Goal: Book appointment/travel/reservation

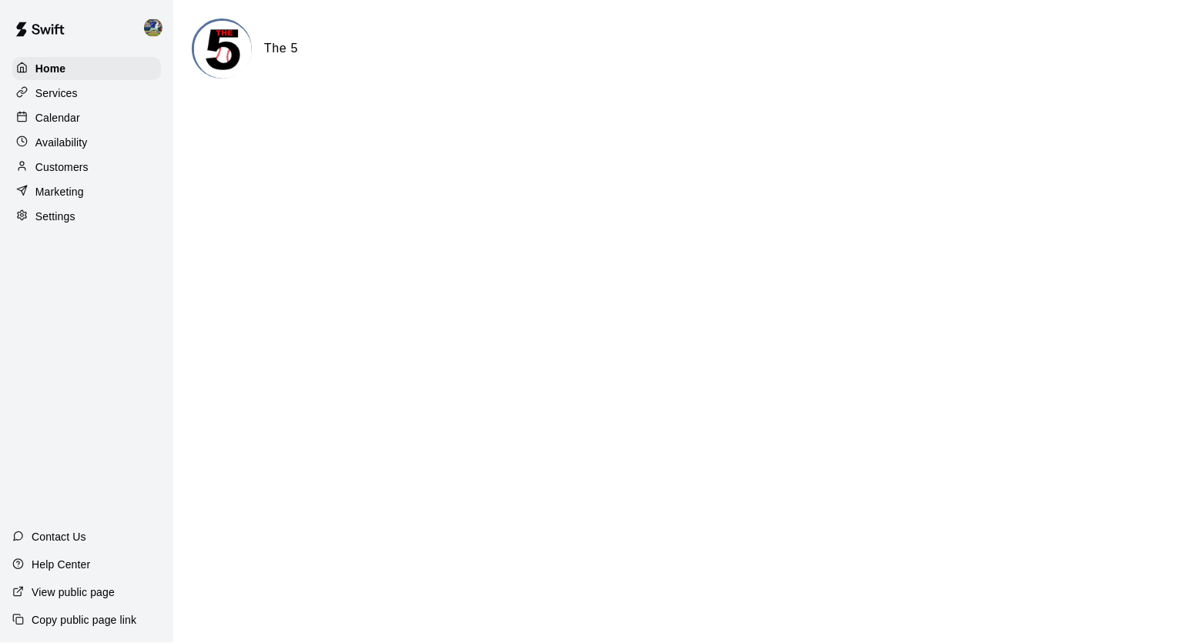
click at [80, 143] on p "Availability" at bounding box center [61, 142] width 52 height 15
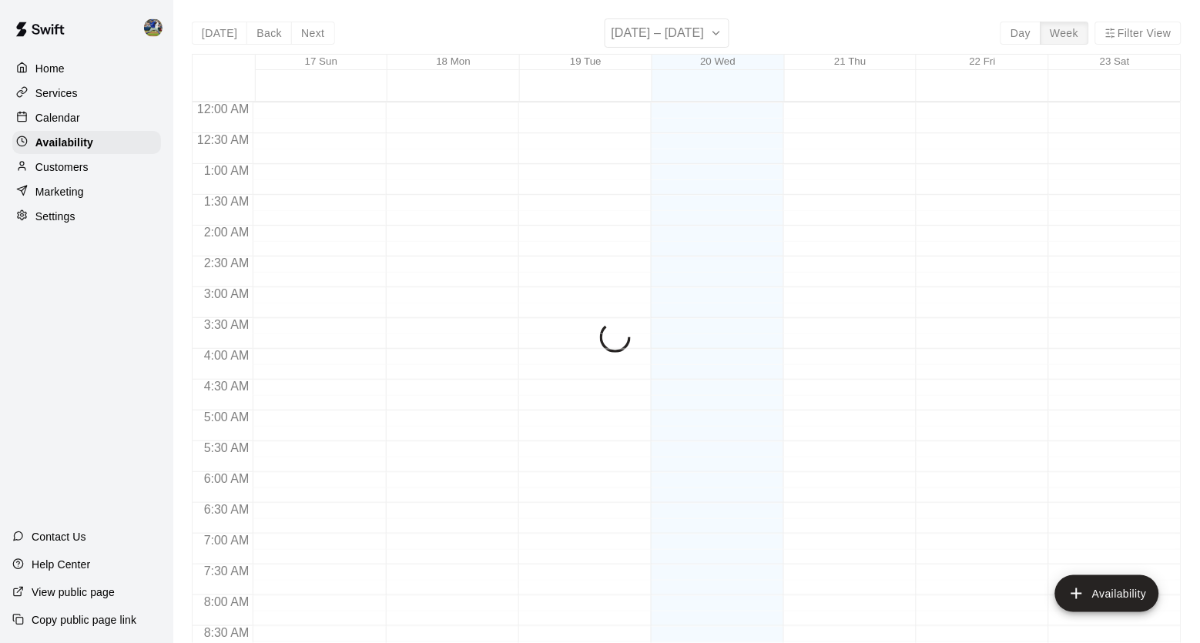
scroll to position [776, 0]
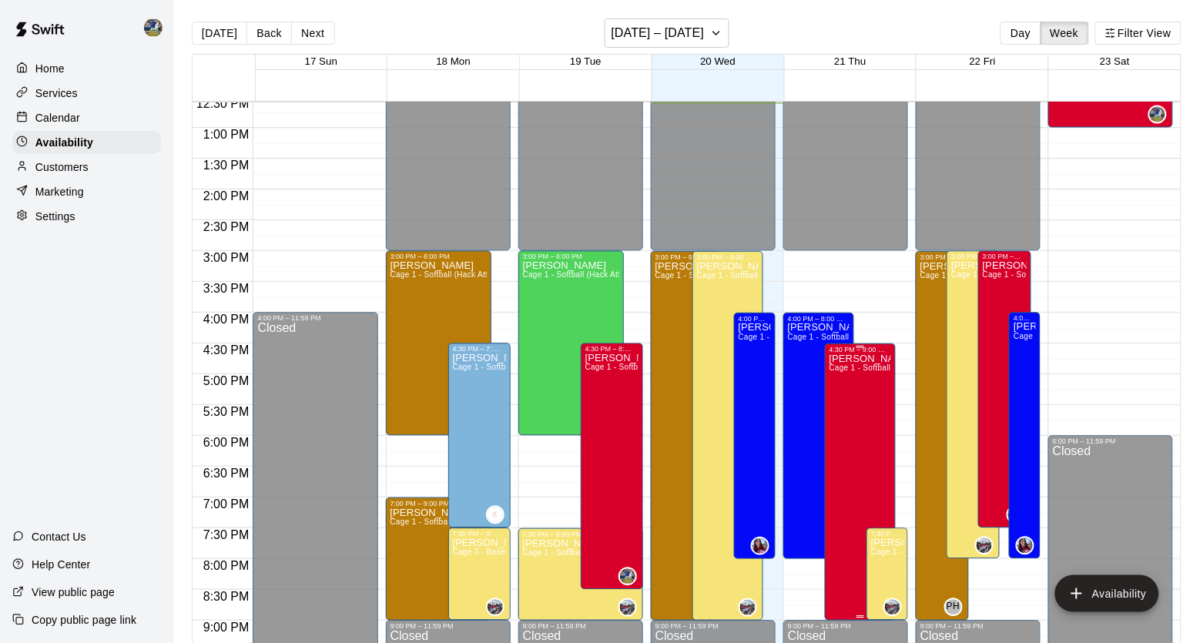
click at [855, 415] on icon "delete" at bounding box center [846, 409] width 18 height 18
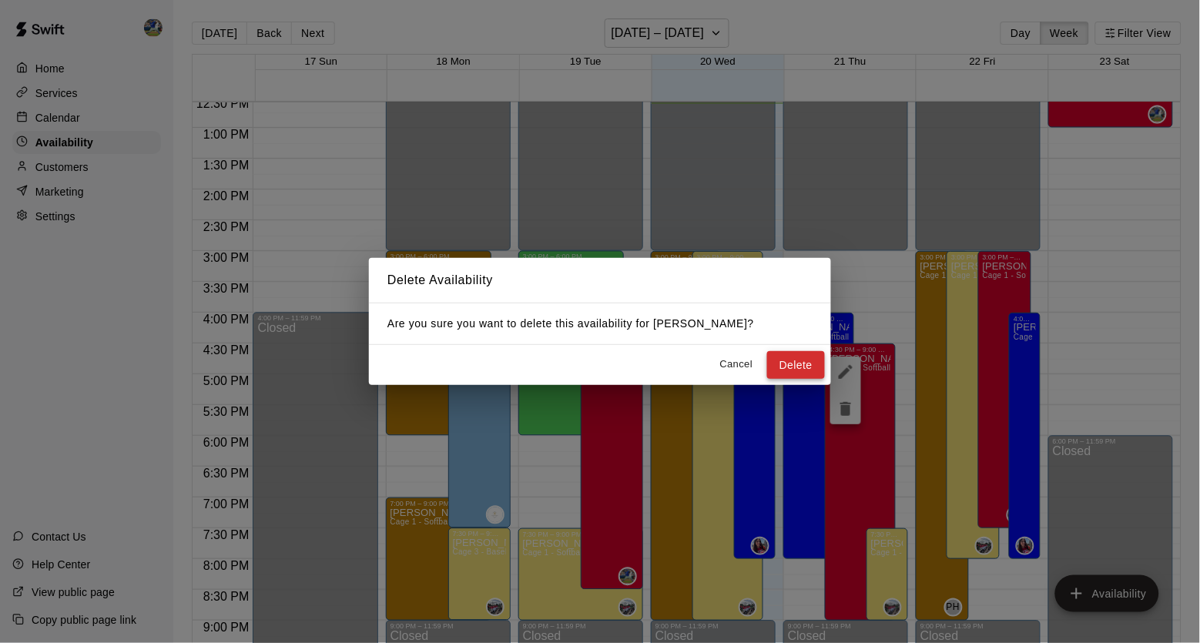
click at [788, 357] on button "Delete" at bounding box center [796, 365] width 58 height 29
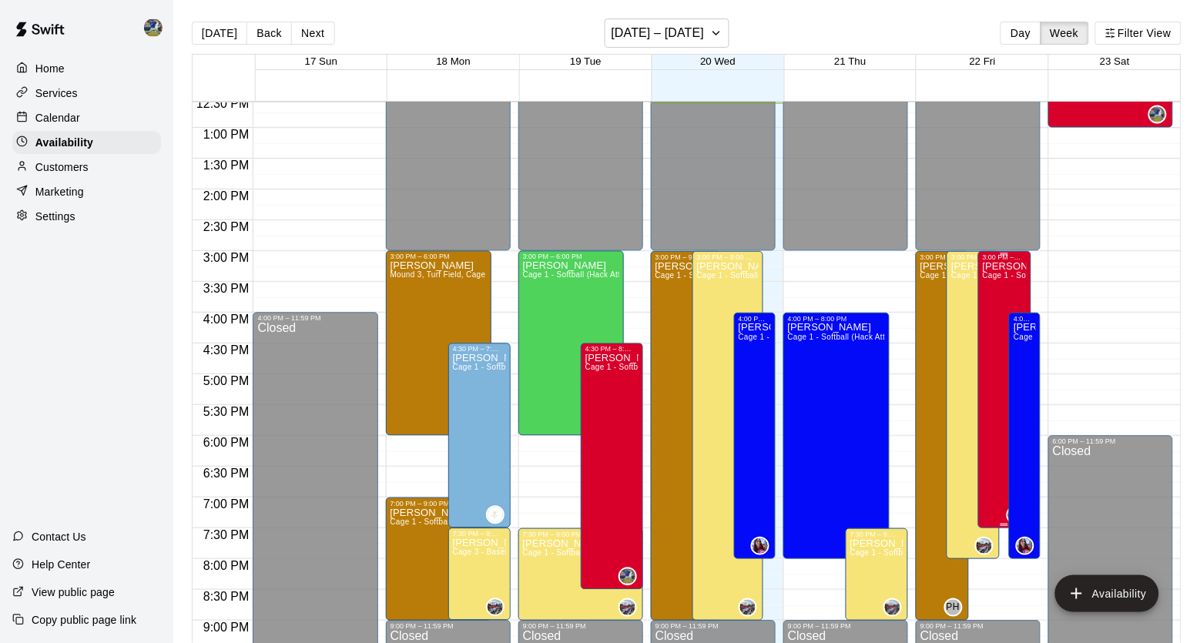
click at [998, 330] on icon "delete" at bounding box center [999, 327] width 11 height 14
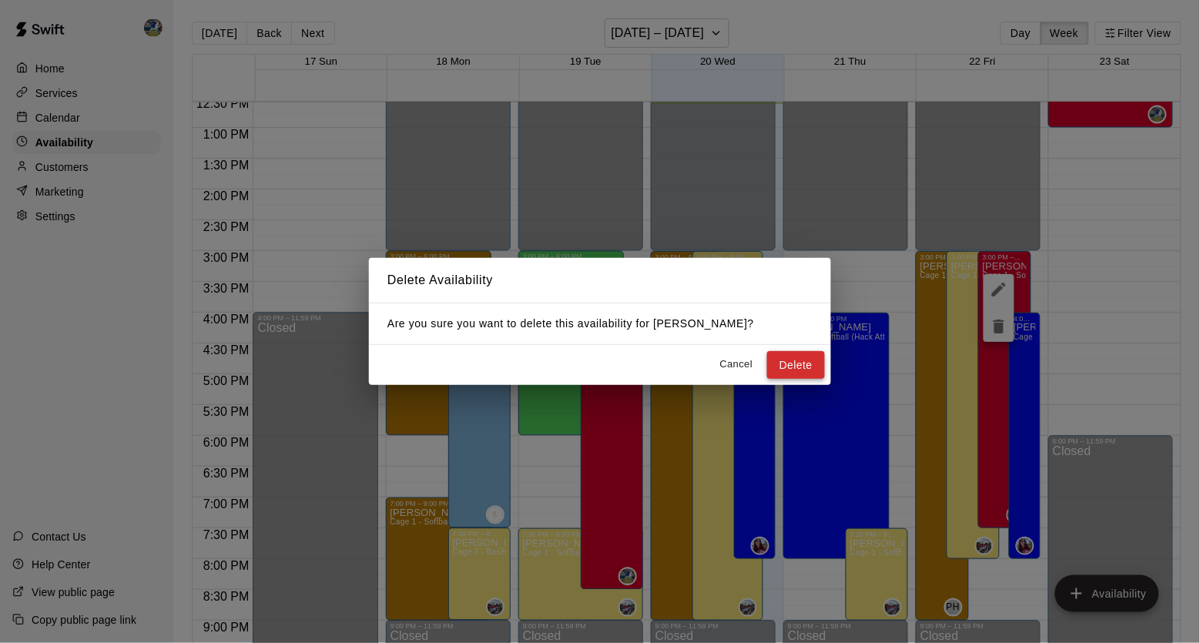
click at [804, 351] on button "Delete" at bounding box center [796, 365] width 58 height 29
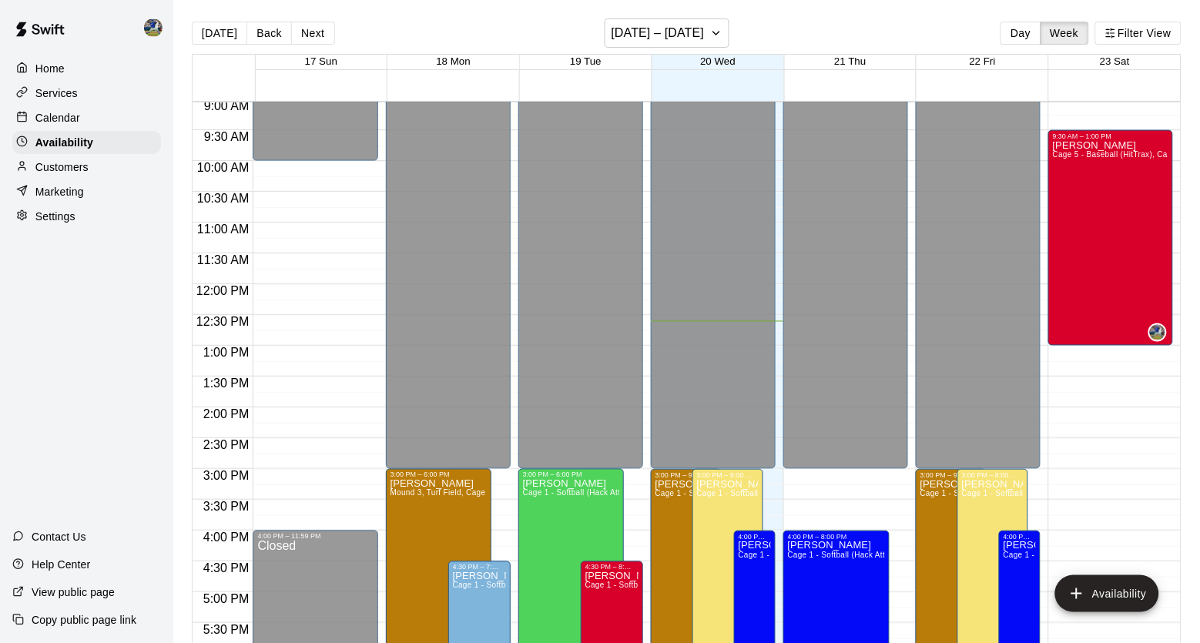
scroll to position [555, 0]
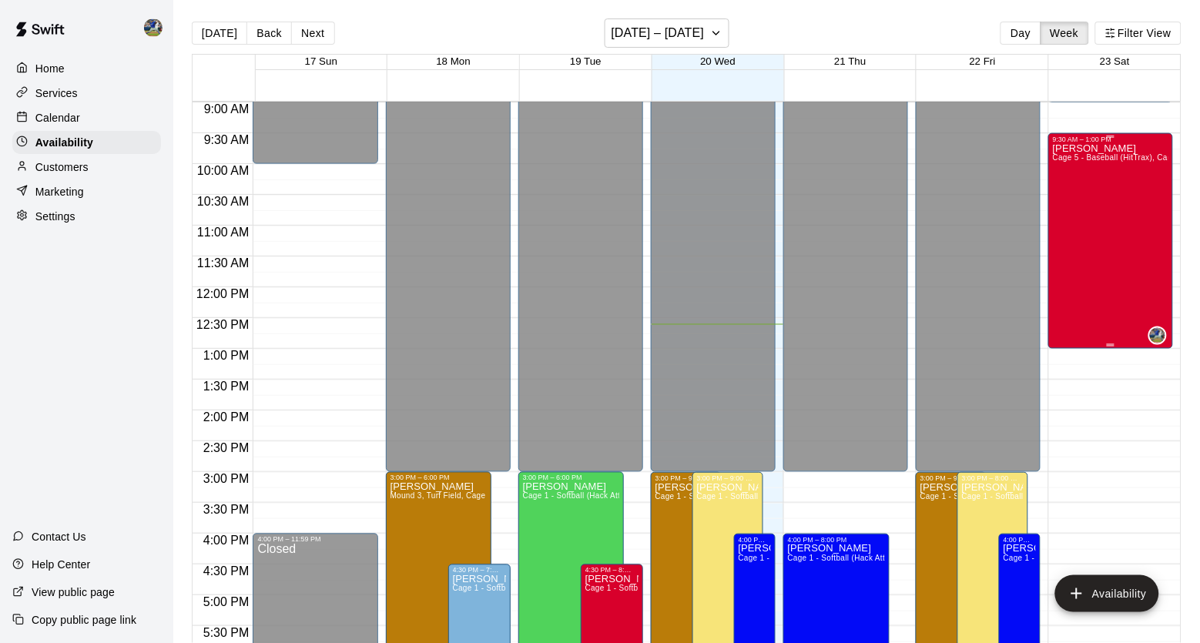
click at [1116, 270] on div "[PERSON_NAME] Cage 5 - Baseball (HitTrax), Cage 6 - Baseball (Hack Attack Hand-…" at bounding box center [1111, 464] width 116 height 643
click at [1060, 206] on icon "delete" at bounding box center [1069, 198] width 18 height 18
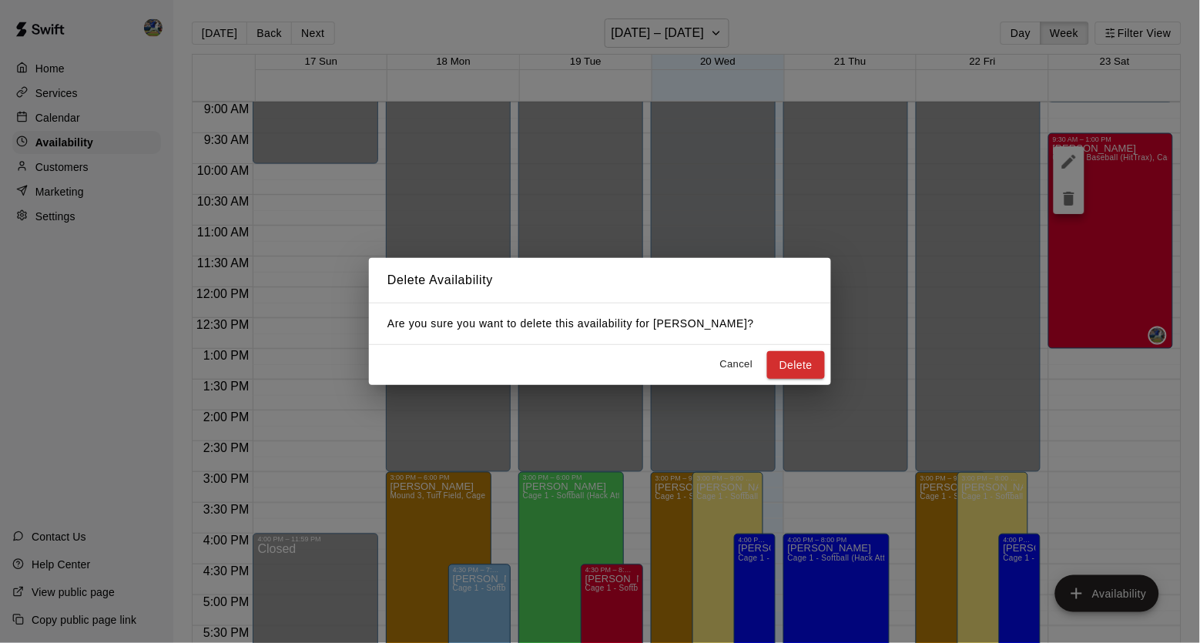
click at [820, 350] on div "Cancel Delete" at bounding box center [600, 365] width 462 height 41
click at [808, 363] on button "Delete" at bounding box center [796, 365] width 58 height 29
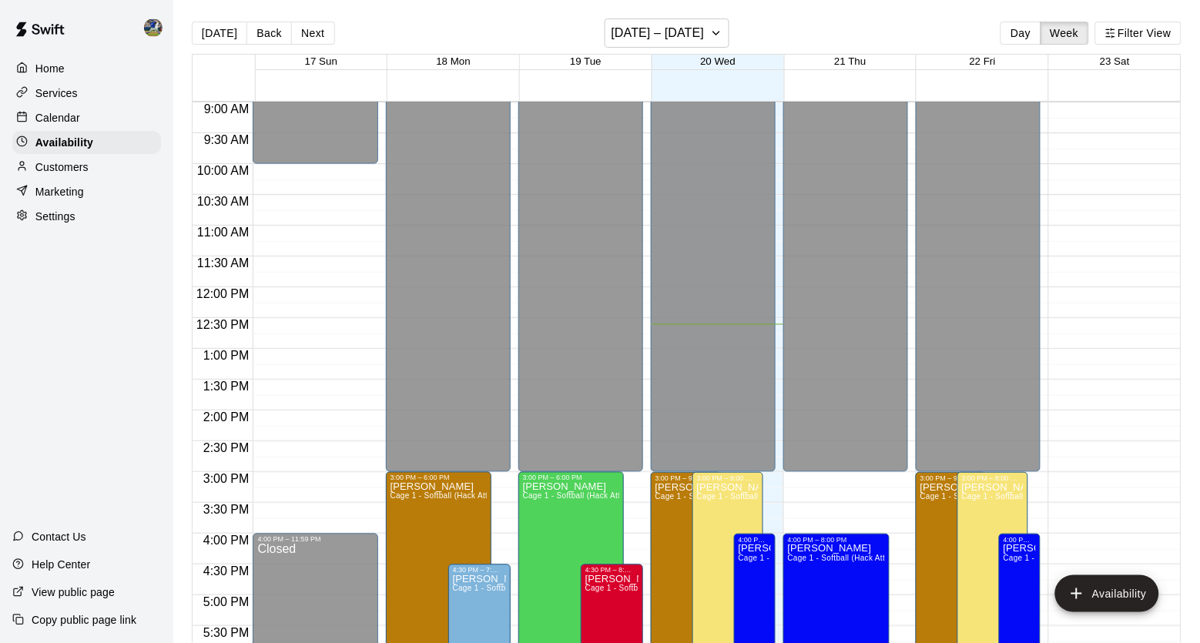
click at [138, 121] on div "Calendar" at bounding box center [86, 117] width 149 height 23
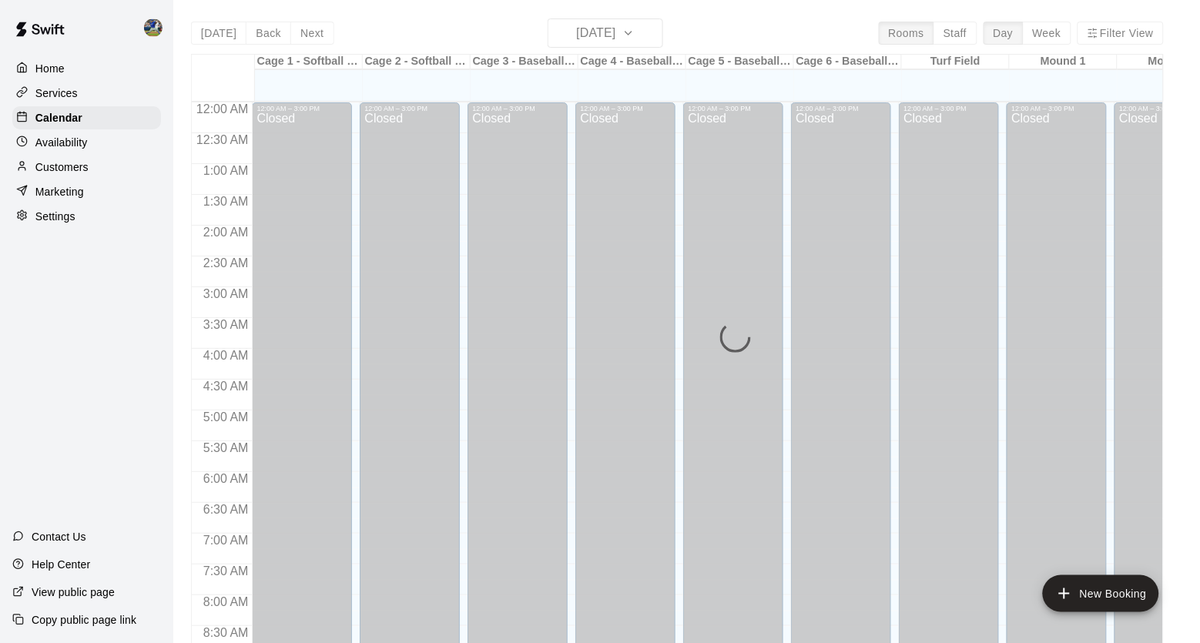
scroll to position [776, 0]
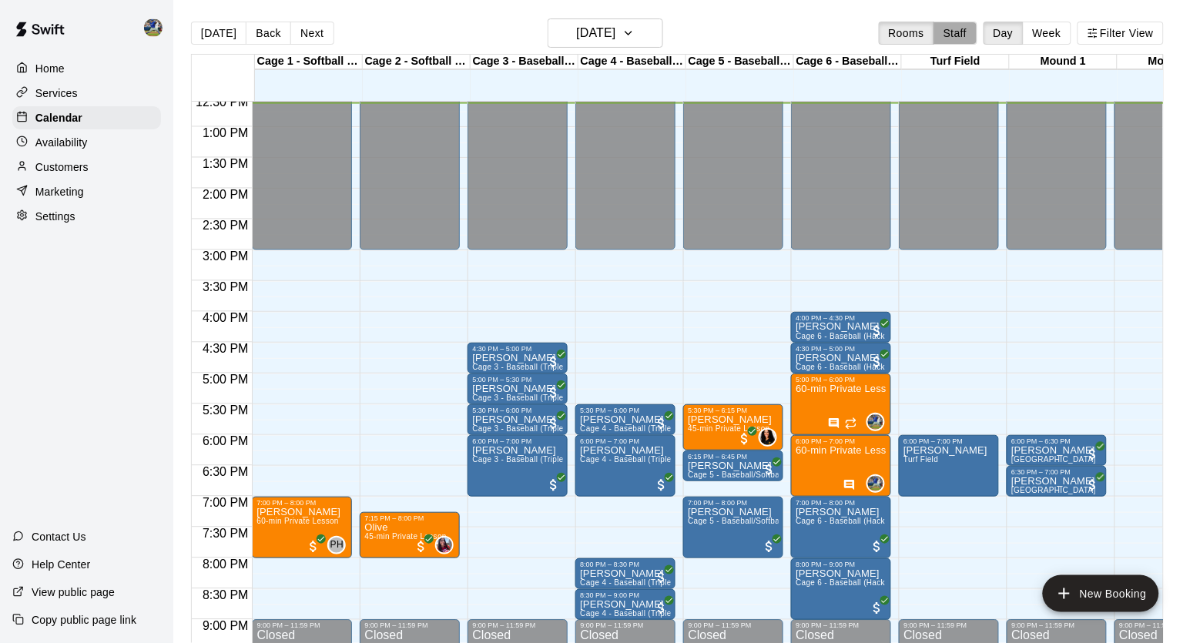
click at [939, 38] on button "Staff" at bounding box center [956, 33] width 44 height 23
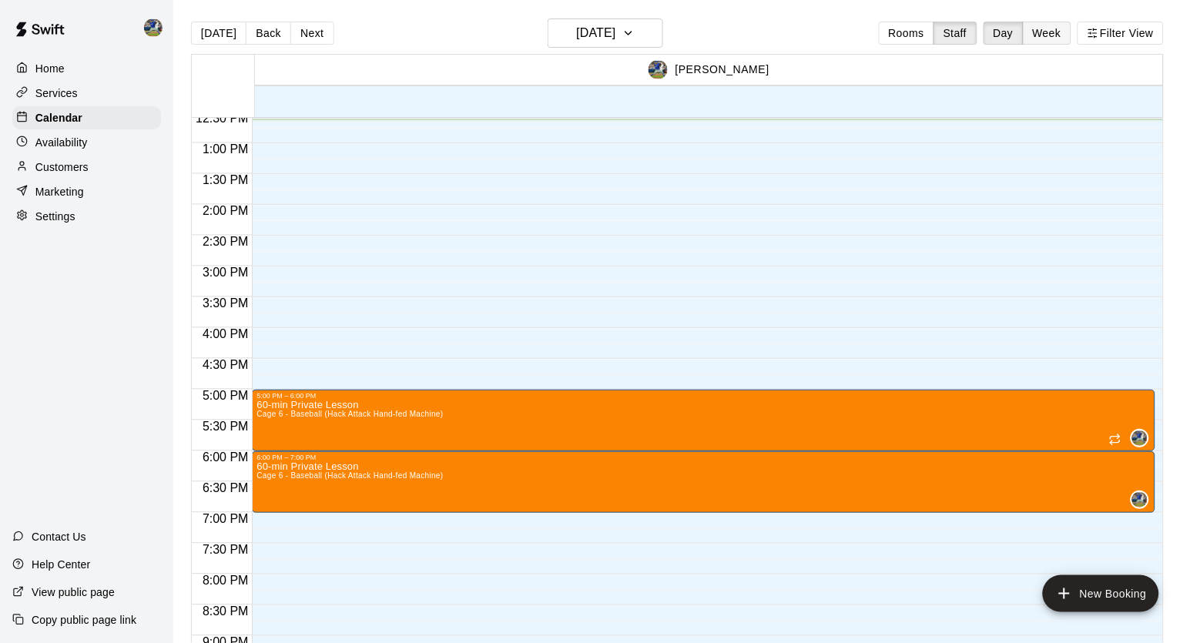
click at [1043, 29] on button "Week" at bounding box center [1047, 33] width 49 height 23
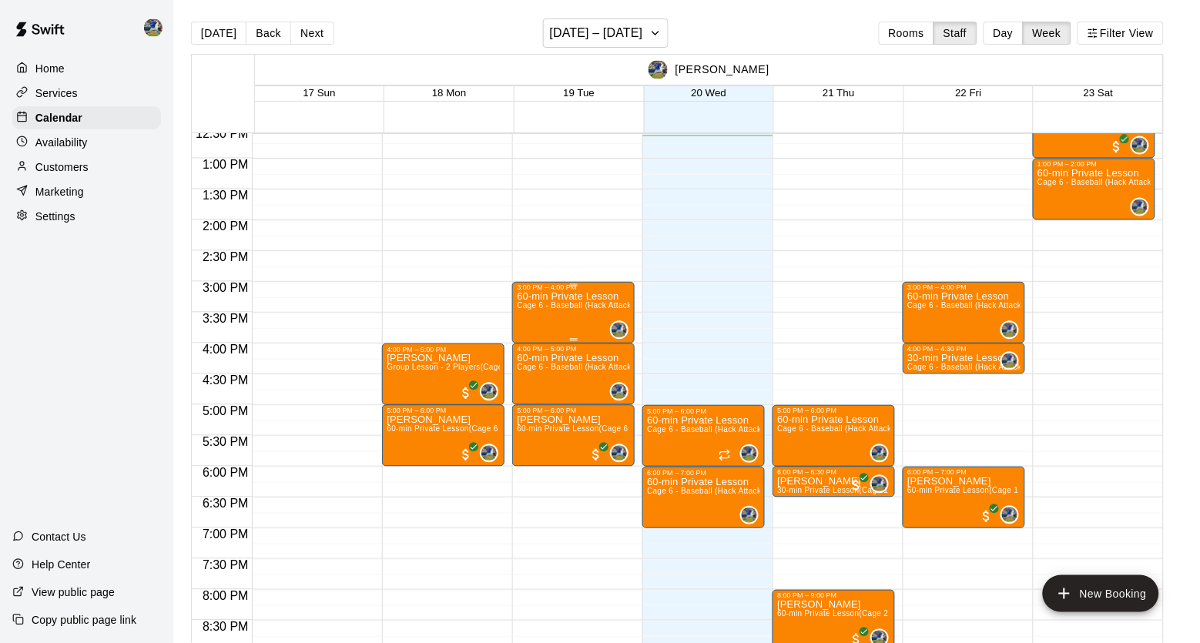
click at [582, 307] on span "Cage 6 - Baseball (Hack Attack Hand-fed Machine)" at bounding box center [610, 306] width 186 height 8
click at [530, 358] on img "edit" at bounding box center [534, 357] width 18 height 18
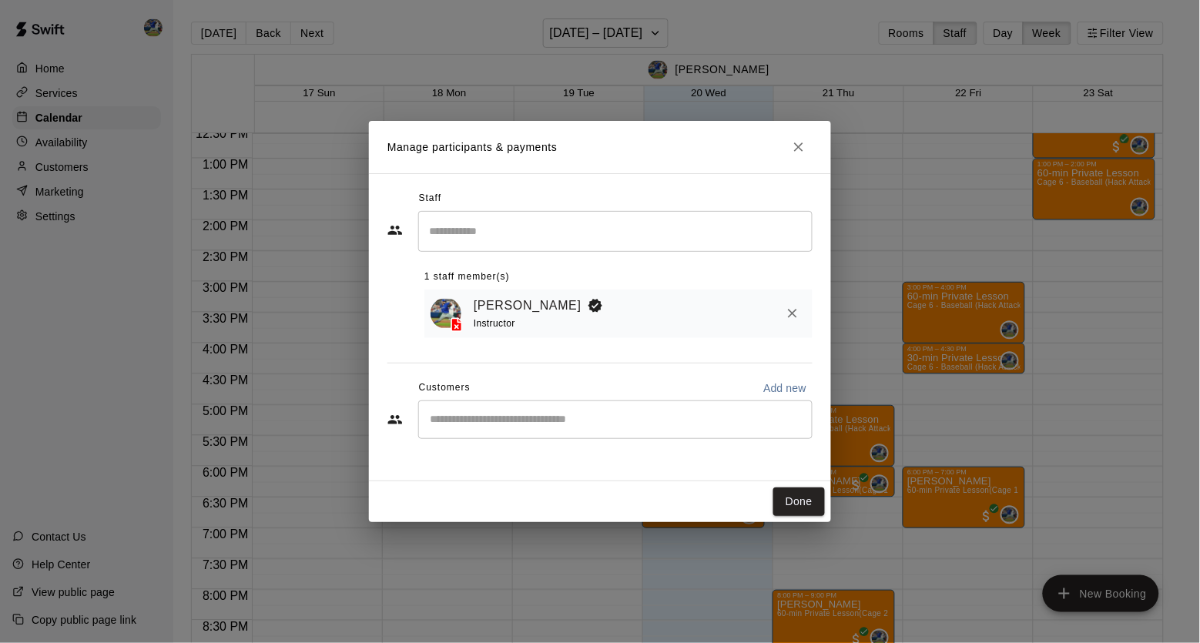
click at [817, 151] on h2 "Manage participants & payments" at bounding box center [600, 147] width 462 height 52
click at [796, 146] on icon "Close" at bounding box center [798, 147] width 9 height 9
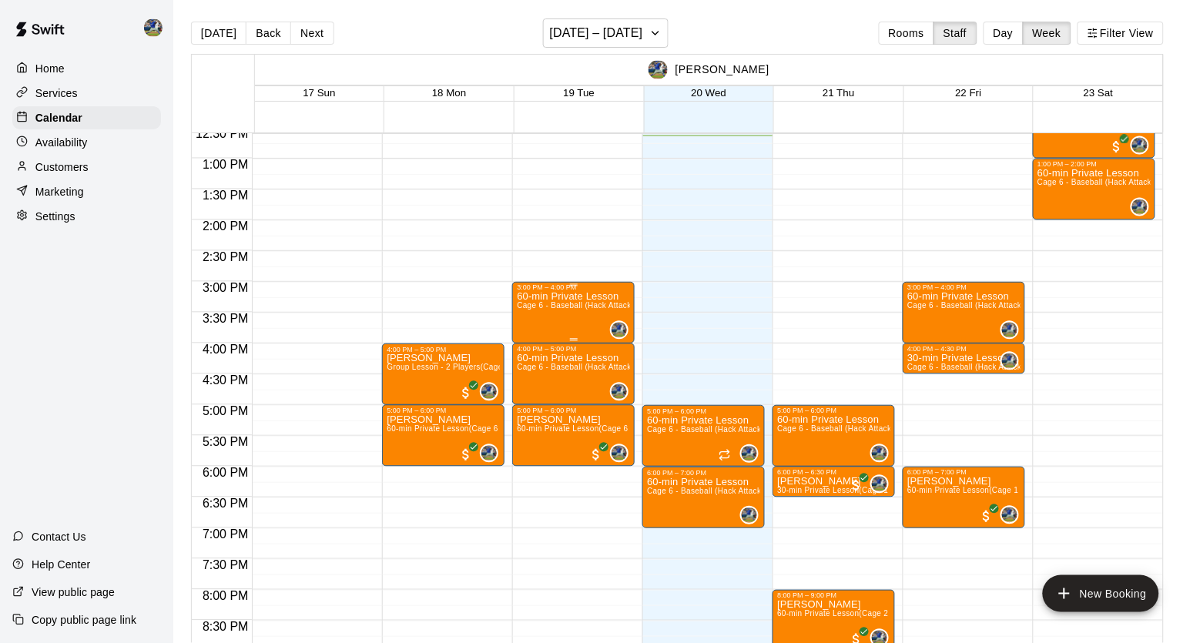
click at [592, 300] on div "60-min Private Lesson Cage 6 - Baseball (Hack Attack Hand-fed Machine)" at bounding box center [573, 613] width 113 height 643
click at [533, 384] on icon "delete" at bounding box center [533, 384] width 11 height 14
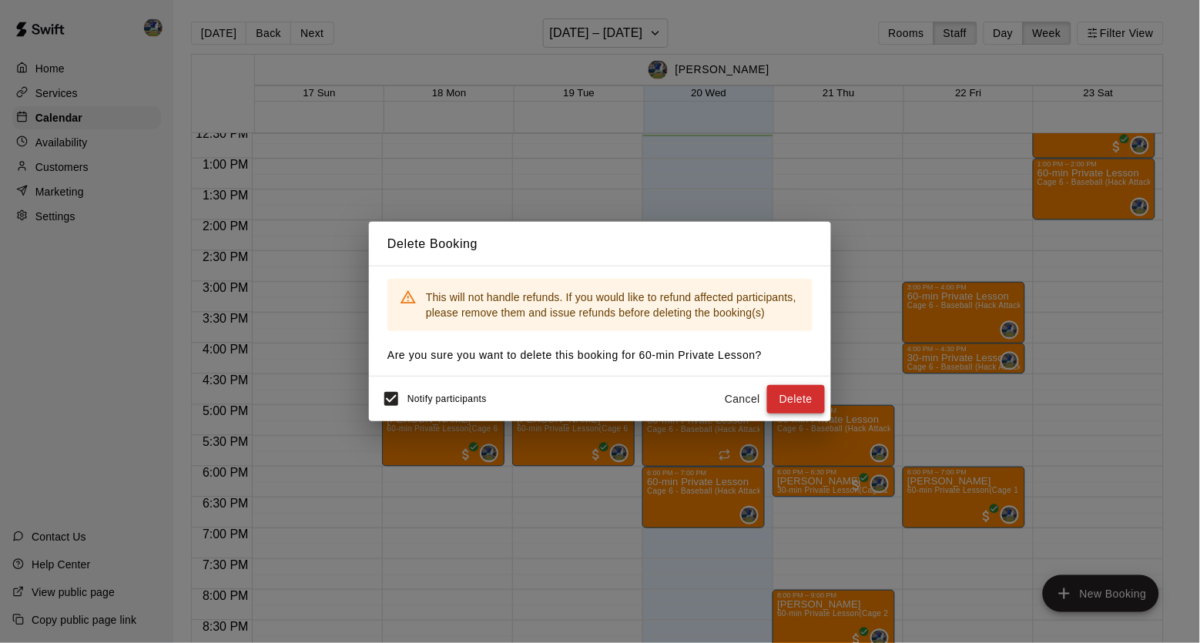
click at [783, 401] on button "Delete" at bounding box center [796, 399] width 58 height 29
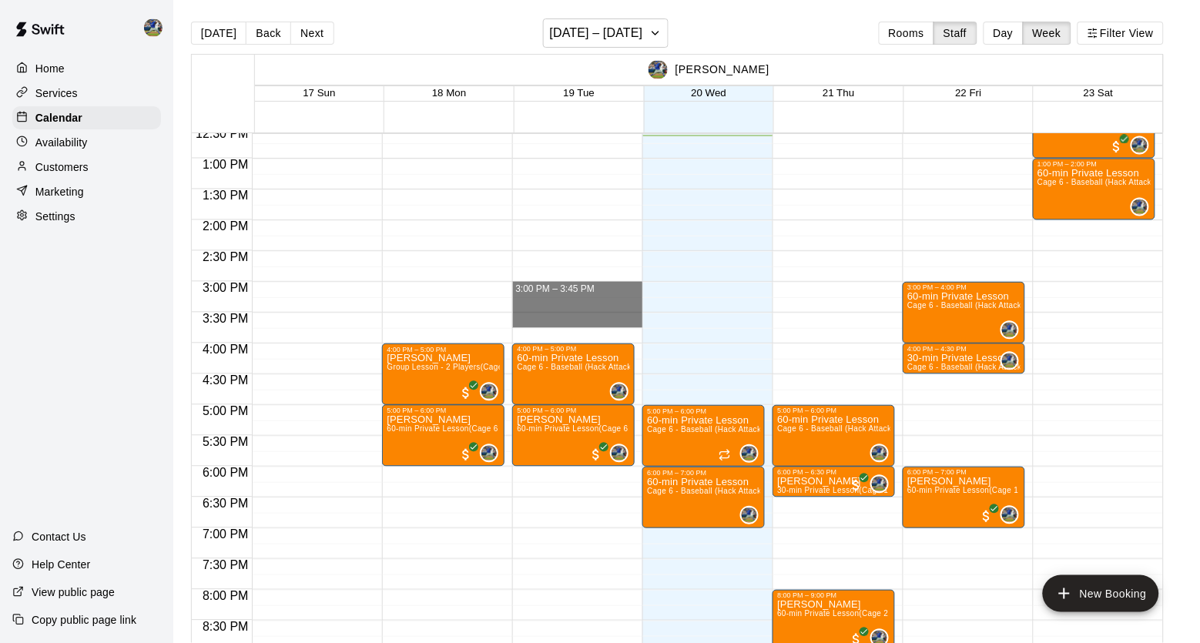
drag, startPoint x: 591, startPoint y: 293, endPoint x: 588, endPoint y: 319, distance: 25.6
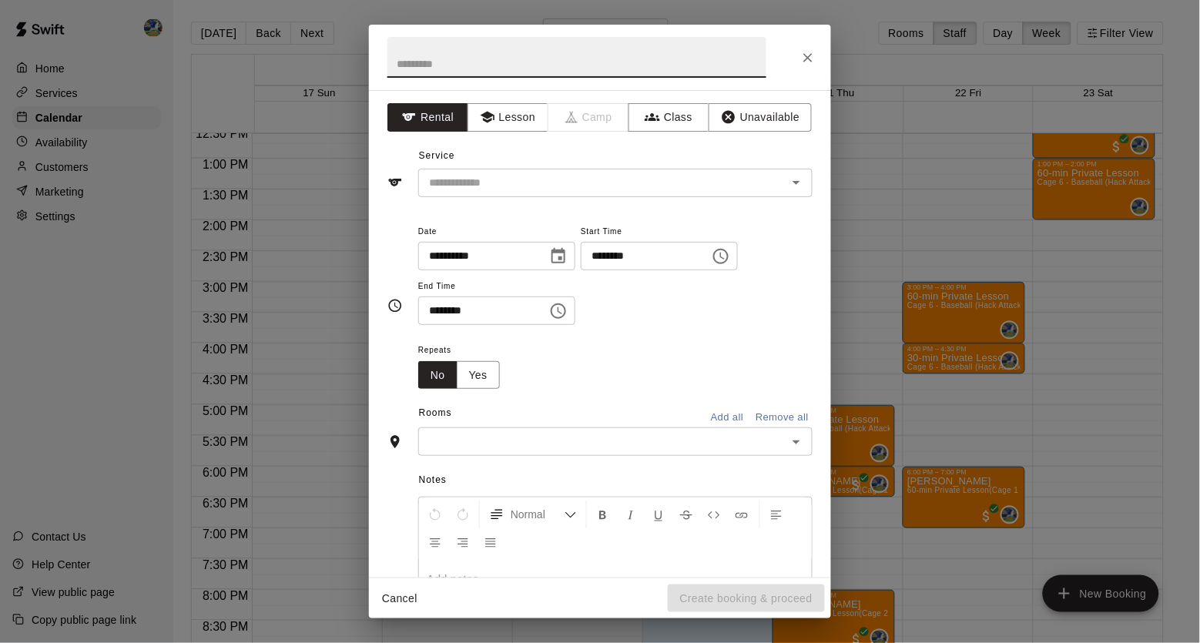
click at [528, 132] on span "Lesson" at bounding box center [508, 117] width 81 height 29
click at [528, 121] on button "Lesson" at bounding box center [508, 117] width 81 height 29
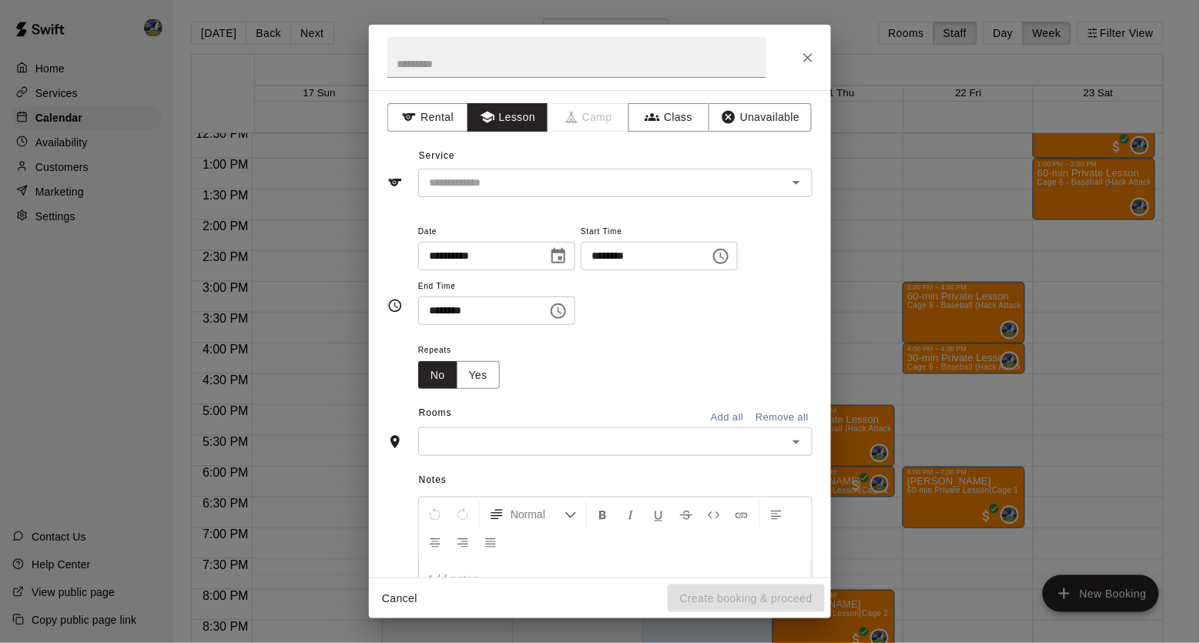
click at [548, 210] on div "**********" at bounding box center [599, 306] width 425 height 193
click at [571, 184] on input "text" at bounding box center [593, 182] width 340 height 19
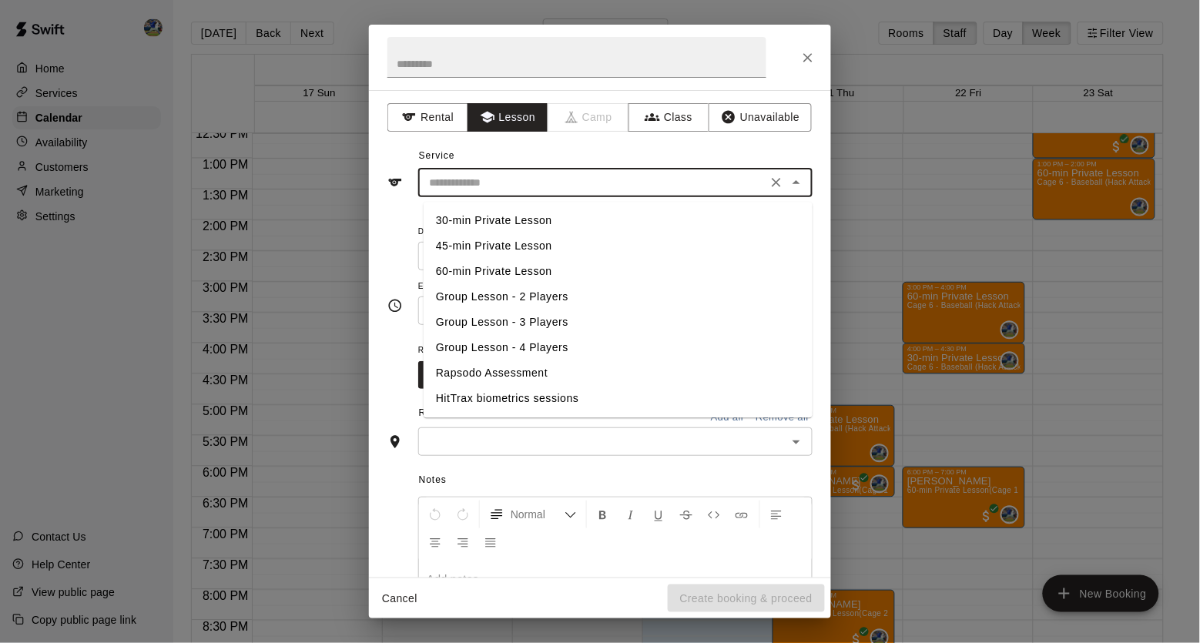
click at [538, 248] on li "45-min Private Lesson" at bounding box center [618, 246] width 389 height 25
type input "**********"
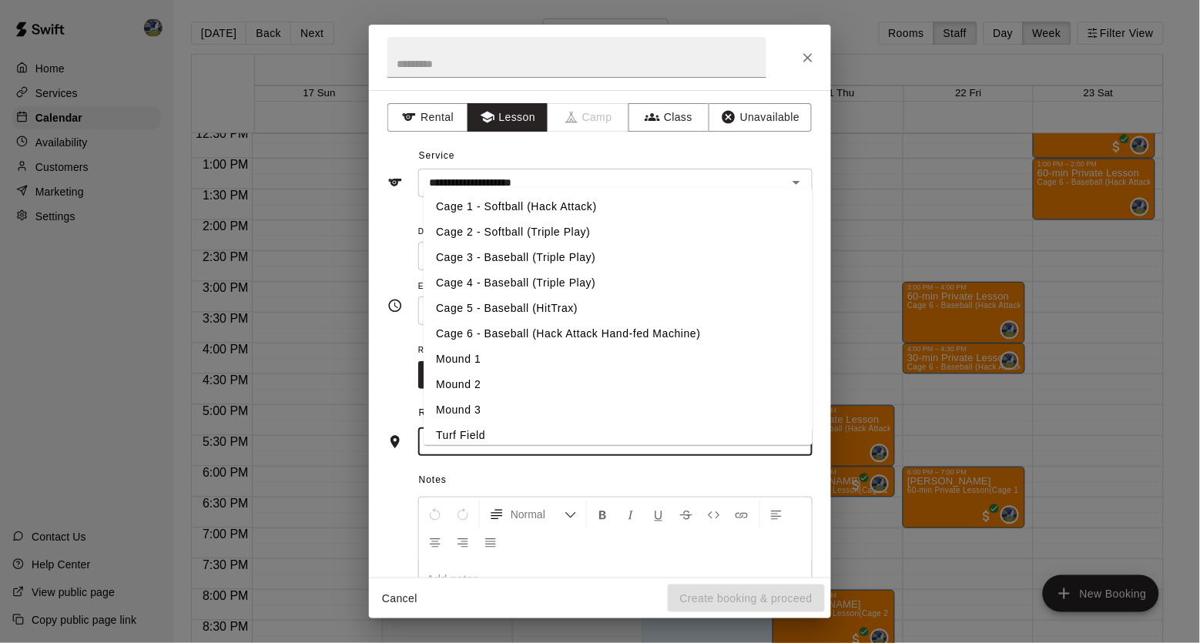
click at [646, 449] on input "text" at bounding box center [603, 441] width 360 height 19
click at [541, 371] on li "Mound 1" at bounding box center [618, 359] width 389 height 25
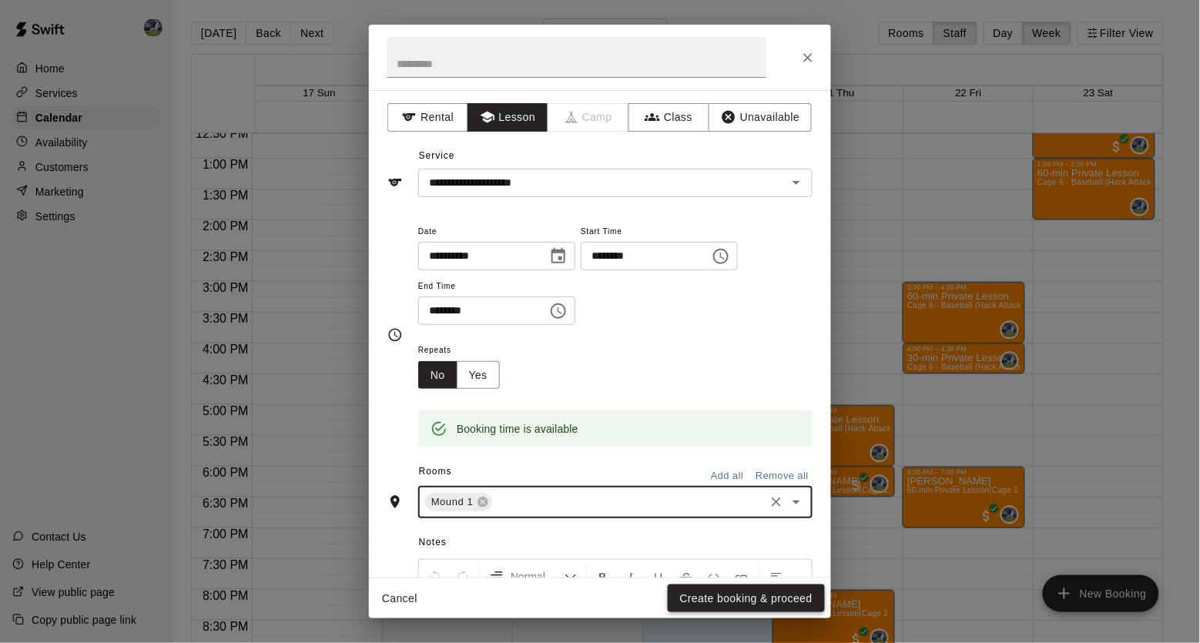
click at [741, 598] on button "Create booking & proceed" at bounding box center [746, 599] width 157 height 29
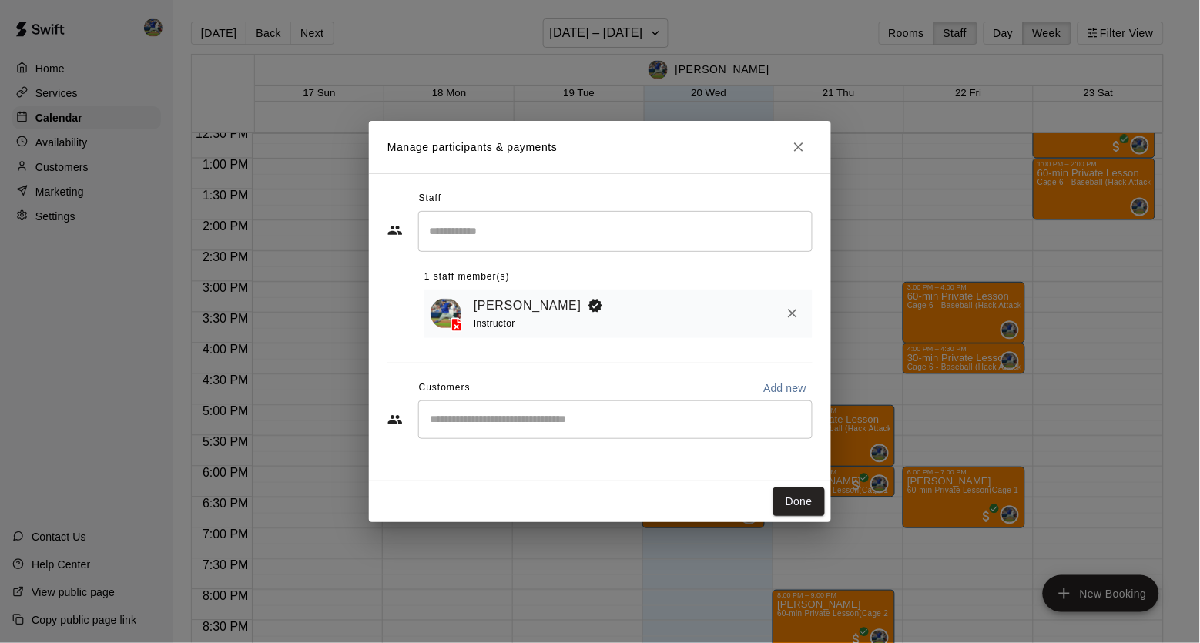
click at [706, 420] on input "Start typing to search customers..." at bounding box center [615, 419] width 381 height 15
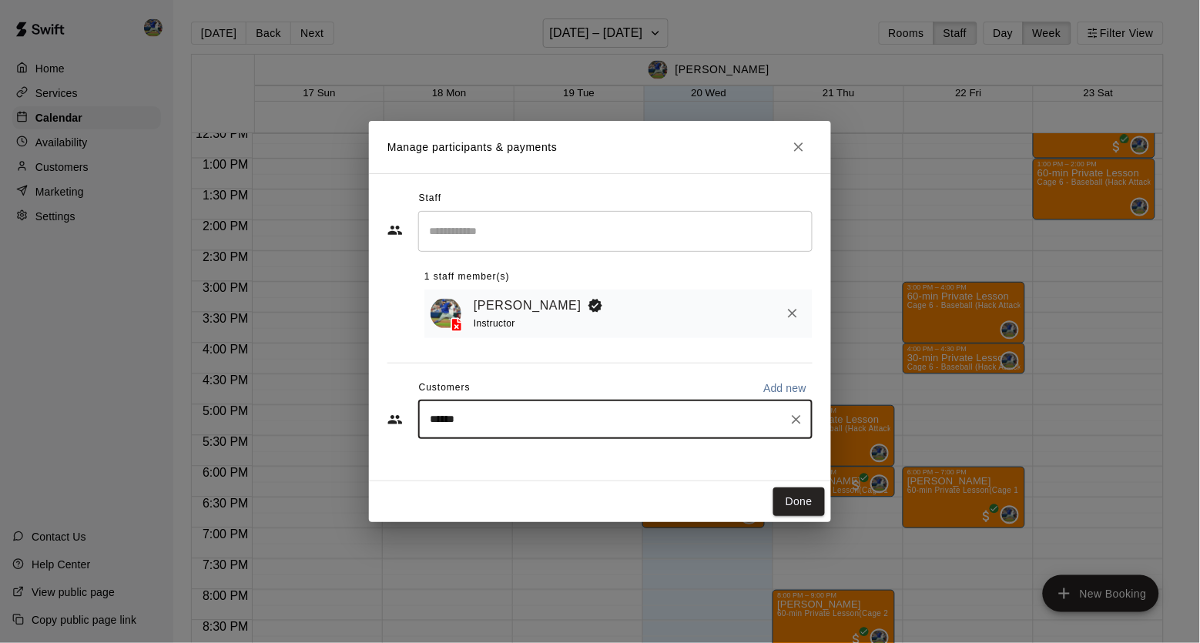
type input "*******"
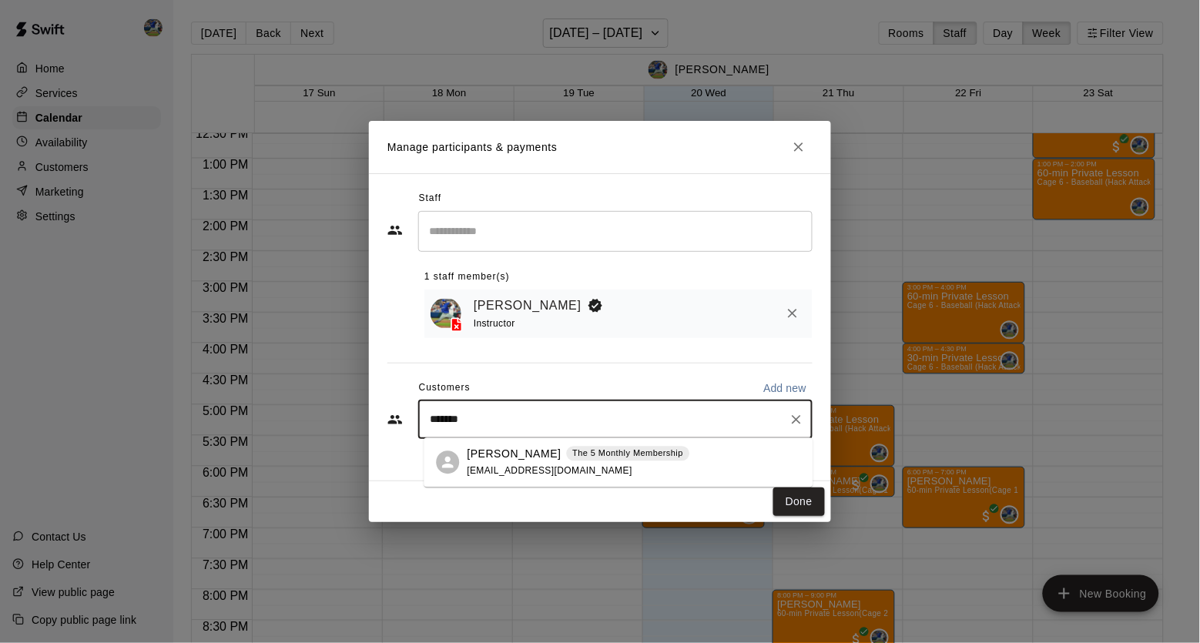
click at [663, 463] on div "[PERSON_NAME] The 5 Monthly Membership [PERSON_NAME][EMAIL_ADDRESS][DOMAIN_NAME]" at bounding box center [579, 462] width 223 height 33
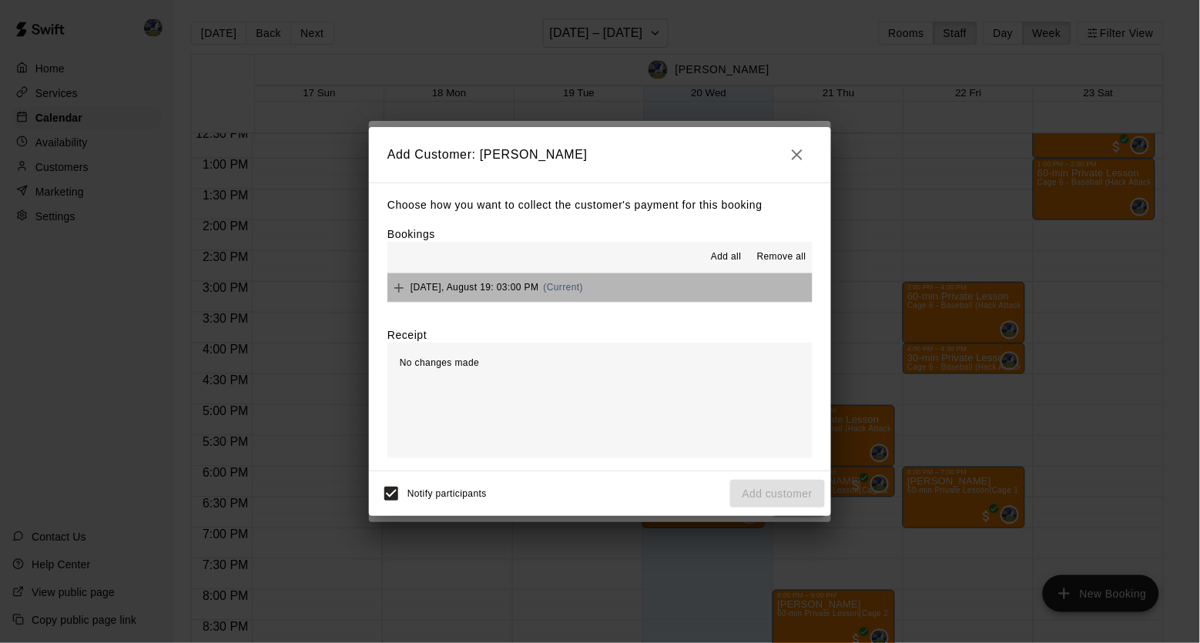
click at [492, 286] on span "[DATE], August 19: 03:00 PM" at bounding box center [475, 287] width 129 height 11
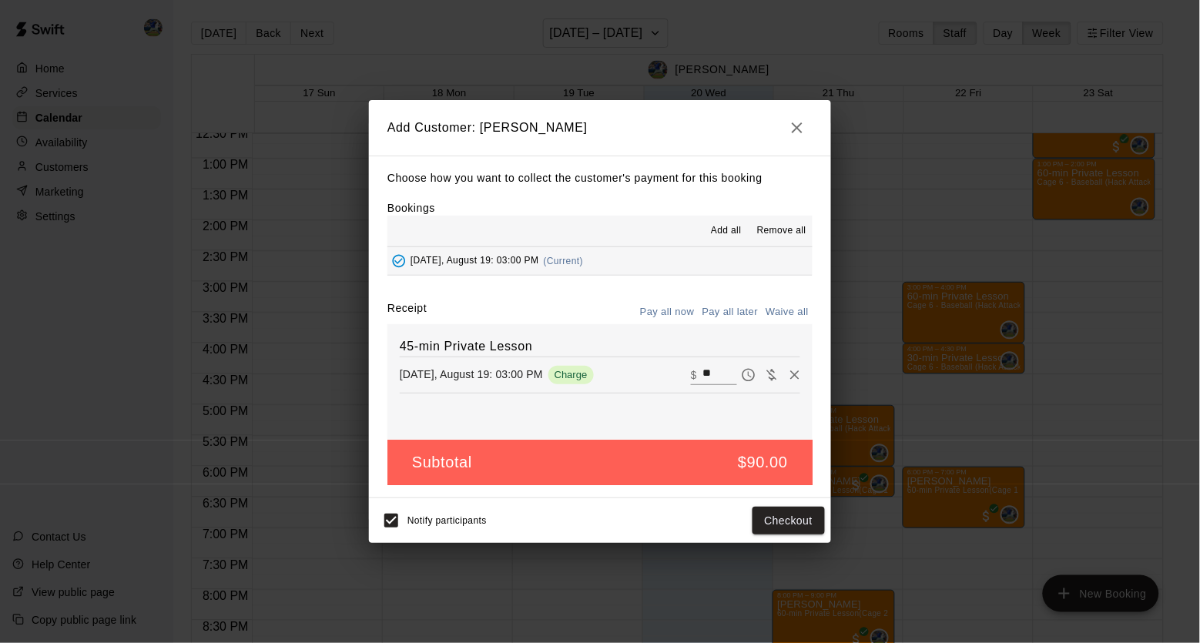
click at [800, 124] on icon "button" at bounding box center [797, 128] width 18 height 18
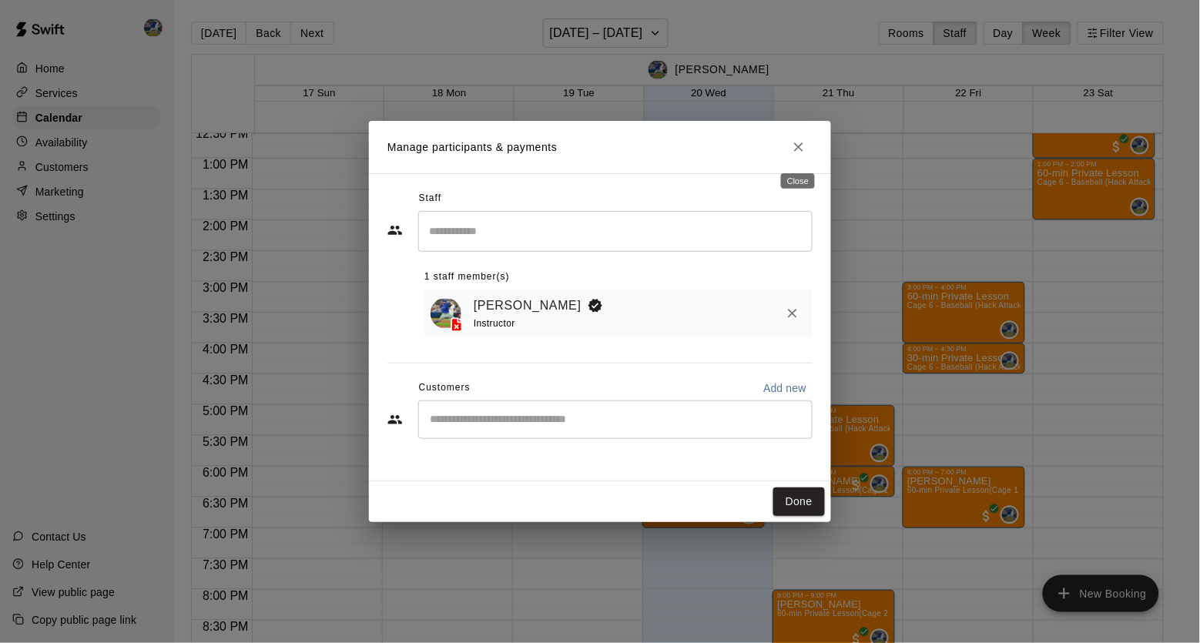
click at [790, 136] on button "Close" at bounding box center [799, 147] width 28 height 28
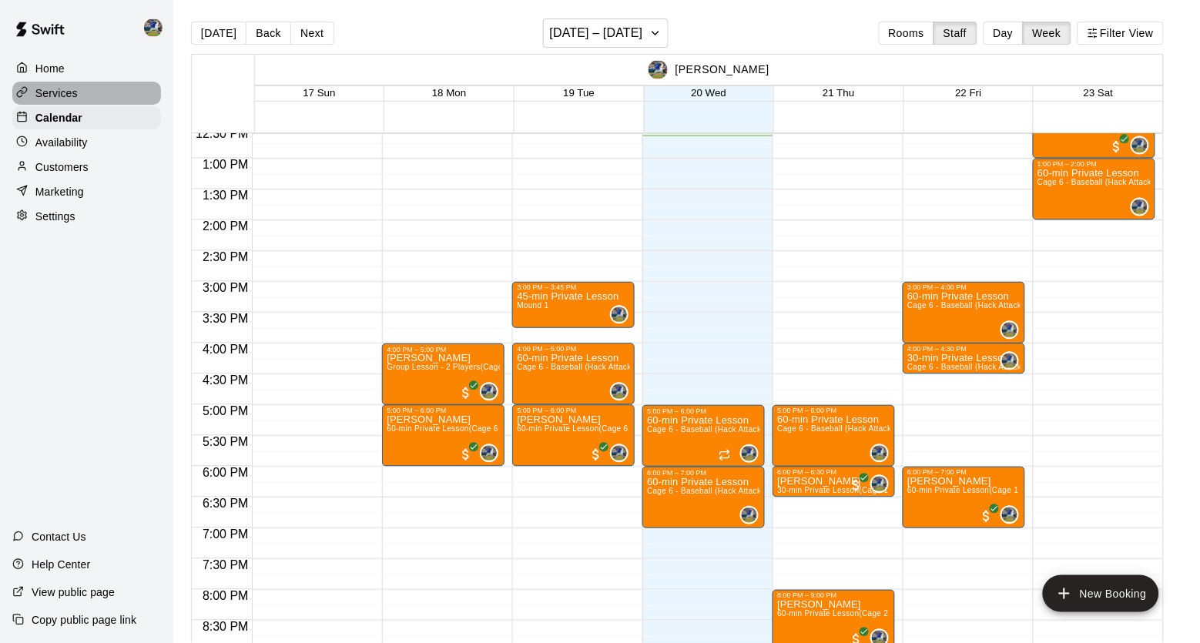
click at [79, 89] on div "Services" at bounding box center [86, 93] width 149 height 23
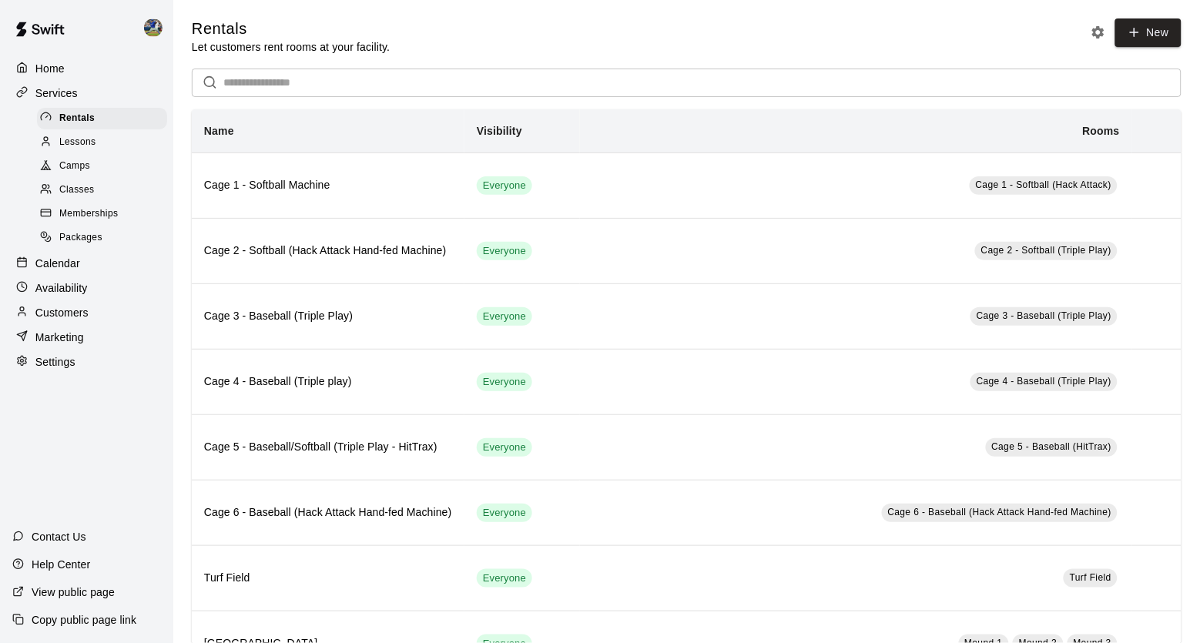
click at [116, 144] on div "Lessons" at bounding box center [102, 143] width 130 height 22
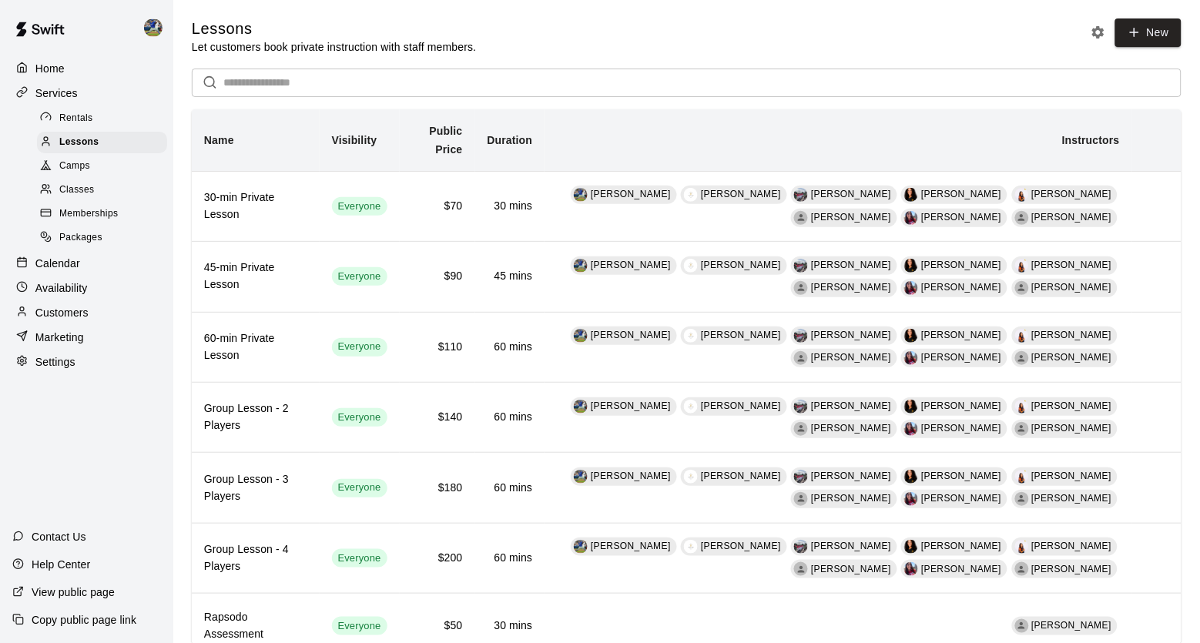
click at [125, 203] on div "Memberships" at bounding box center [102, 214] width 130 height 22
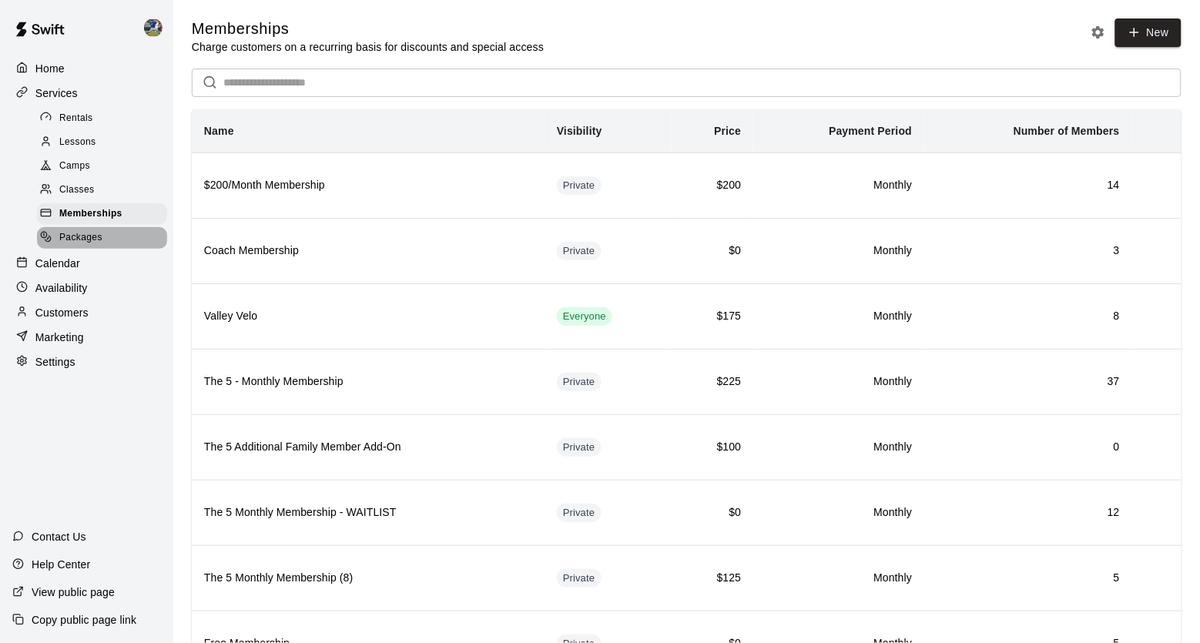
click at [99, 230] on span "Packages" at bounding box center [80, 237] width 43 height 15
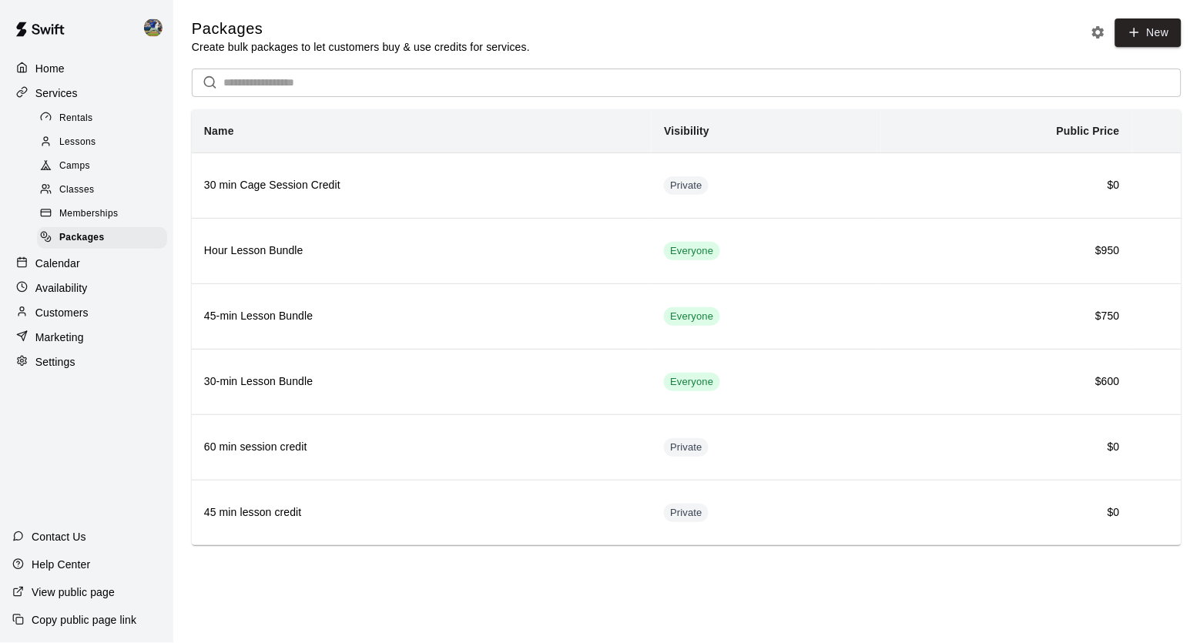
click at [109, 209] on span "Memberships" at bounding box center [88, 213] width 59 height 15
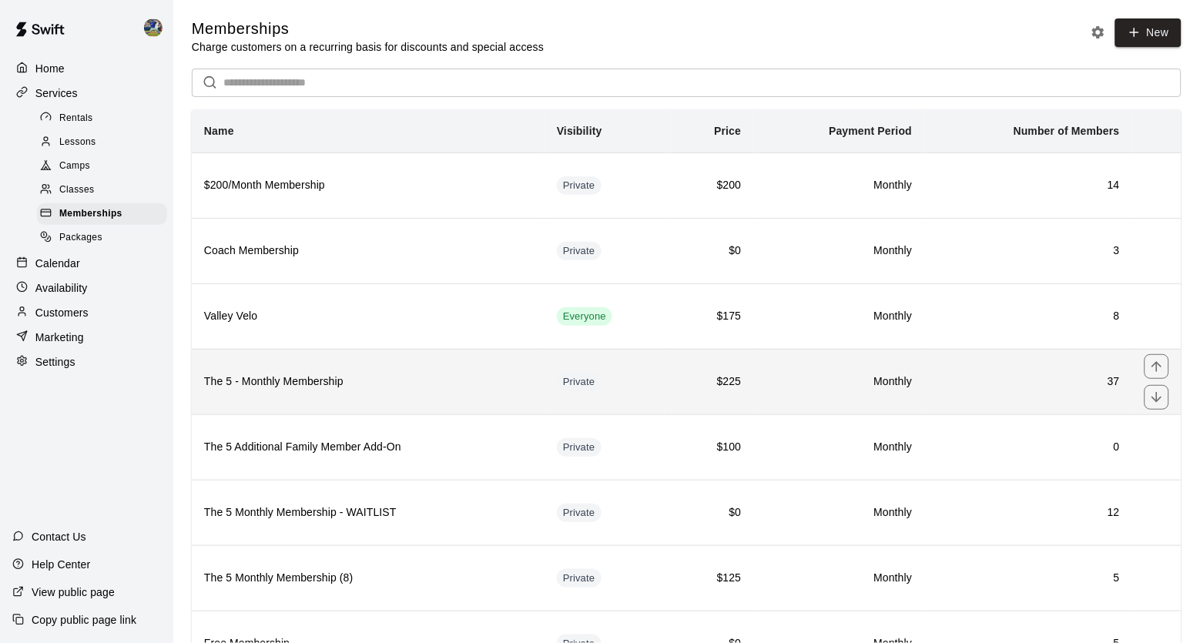
click at [427, 414] on th "The 5 - Monthly Membership" at bounding box center [368, 381] width 353 height 65
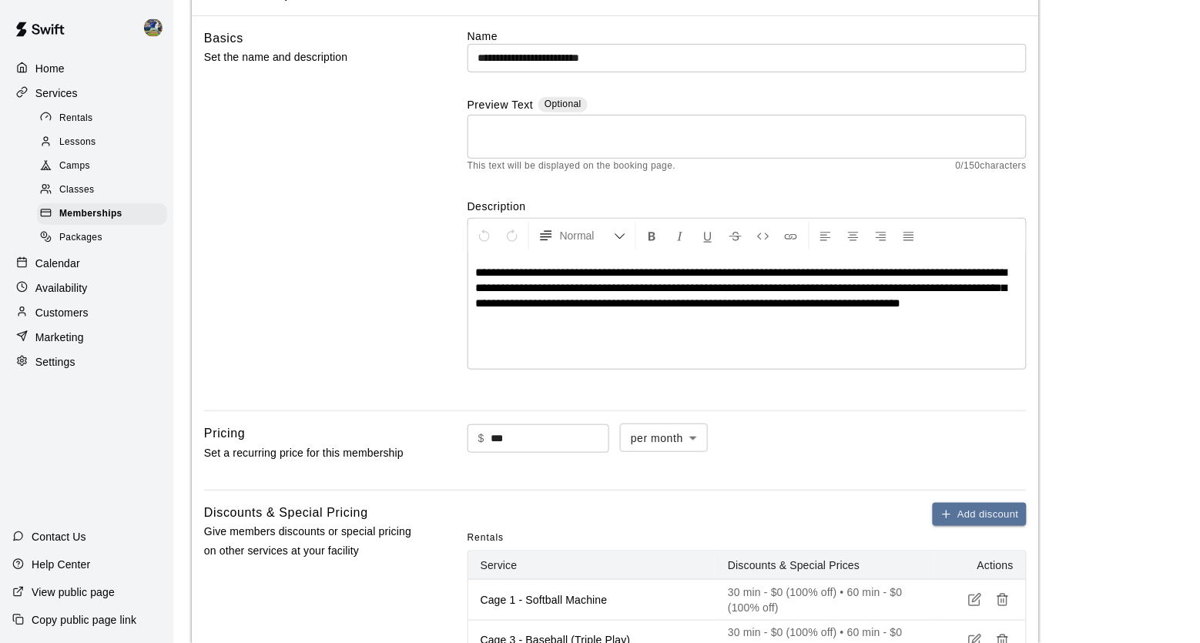
scroll to position [33, 0]
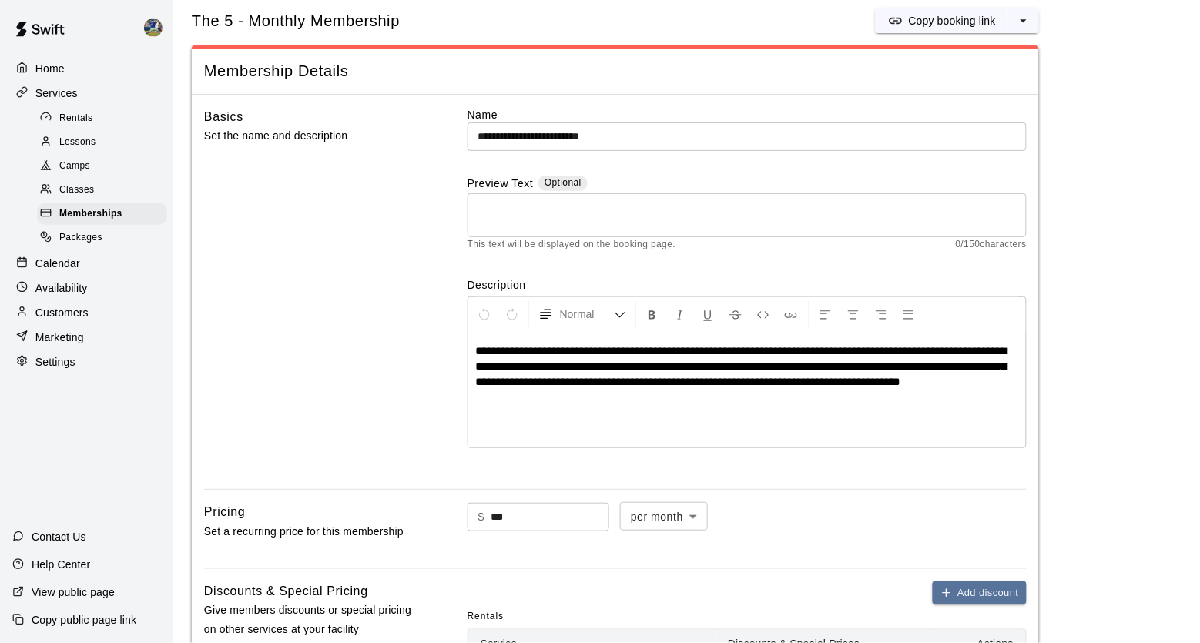
click at [105, 260] on div "Calendar" at bounding box center [86, 263] width 149 height 23
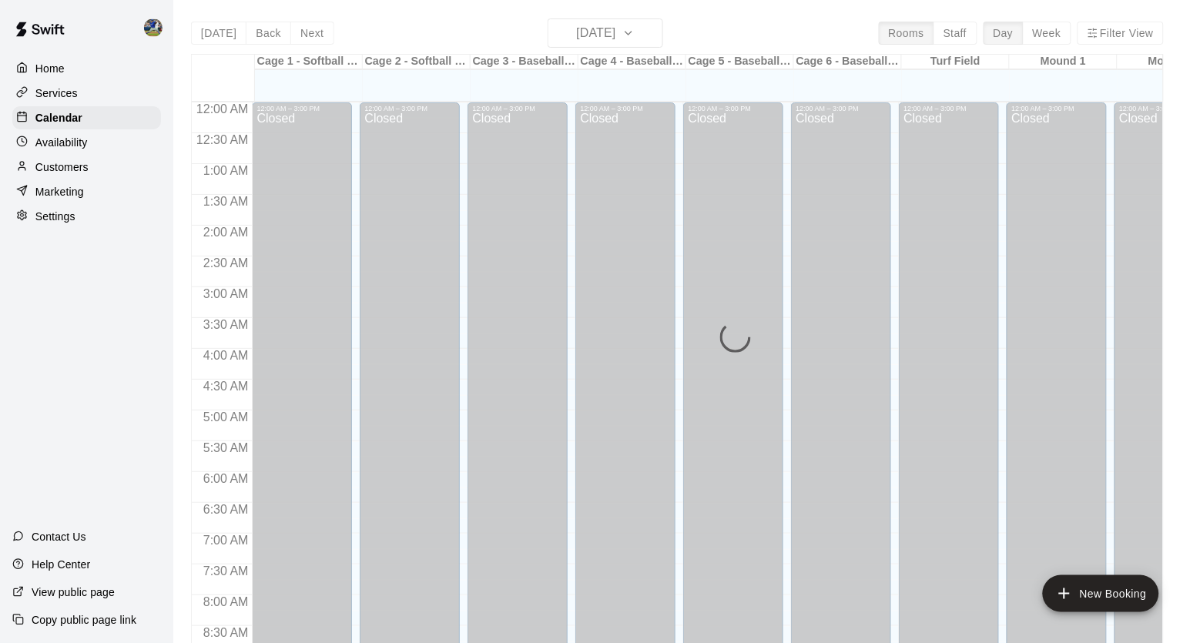
scroll to position [778, 0]
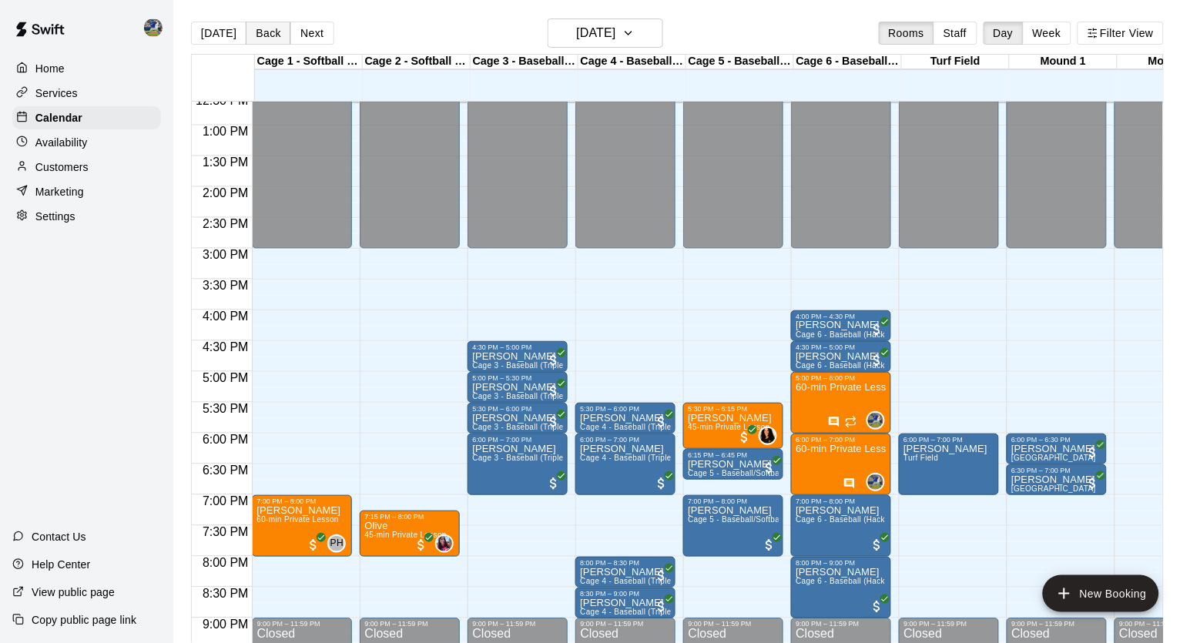
click at [260, 30] on button "Back" at bounding box center [268, 33] width 45 height 23
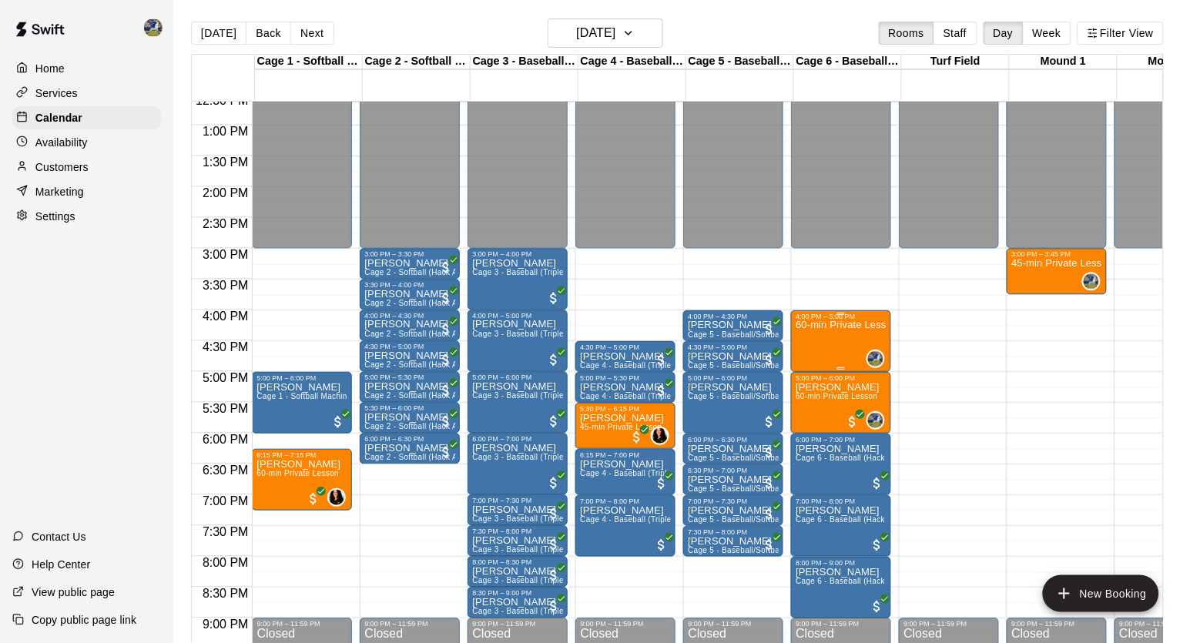
click at [843, 336] on div "60-min Private Lesson" at bounding box center [841, 641] width 91 height 643
click at [814, 371] on img "edit" at bounding box center [814, 375] width 18 height 18
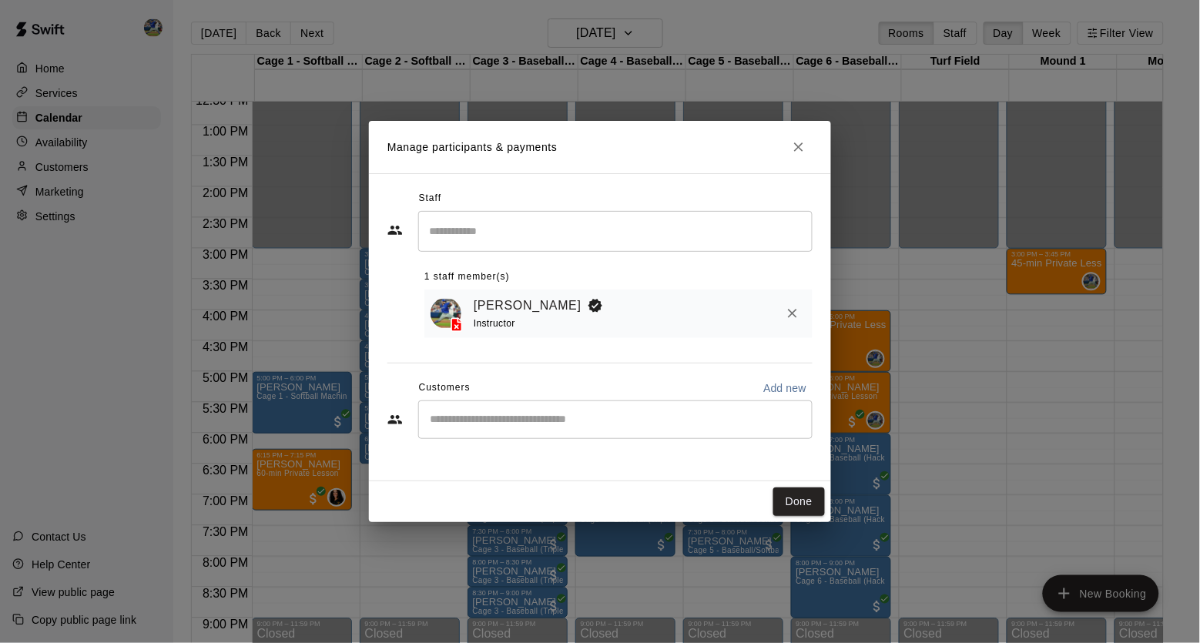
click at [625, 412] on input "Start typing to search customers..." at bounding box center [615, 419] width 381 height 15
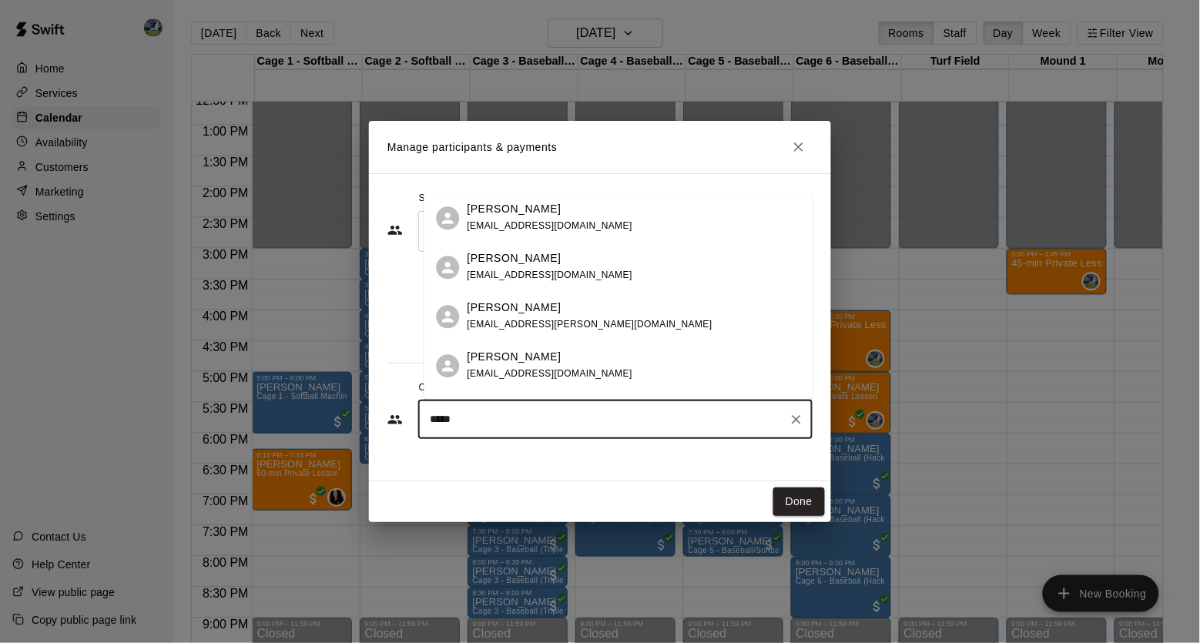
type input "*****"
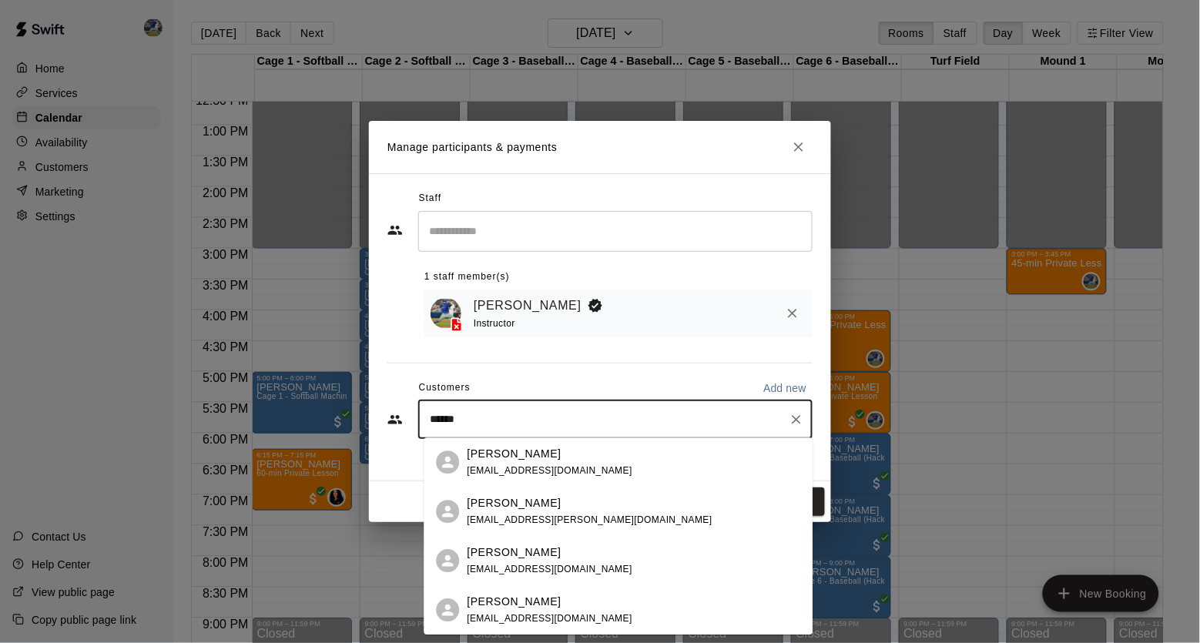
click at [561, 504] on div "[PERSON_NAME]" at bounding box center [590, 503] width 245 height 16
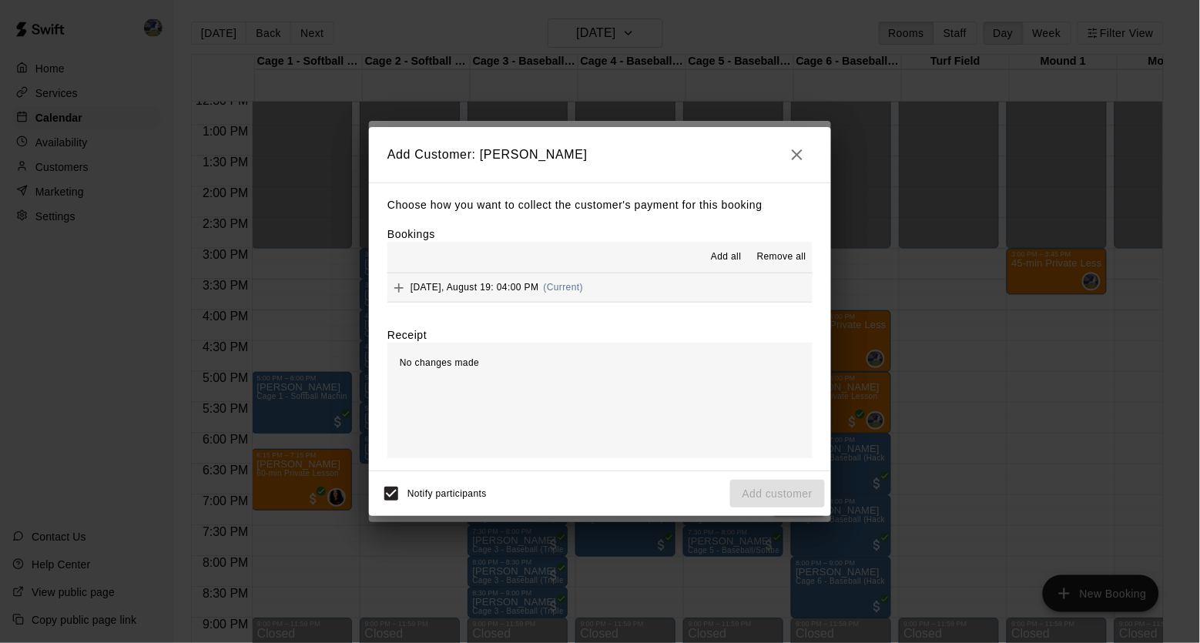
click at [505, 283] on span "[DATE], August 19: 04:00 PM" at bounding box center [475, 287] width 129 height 11
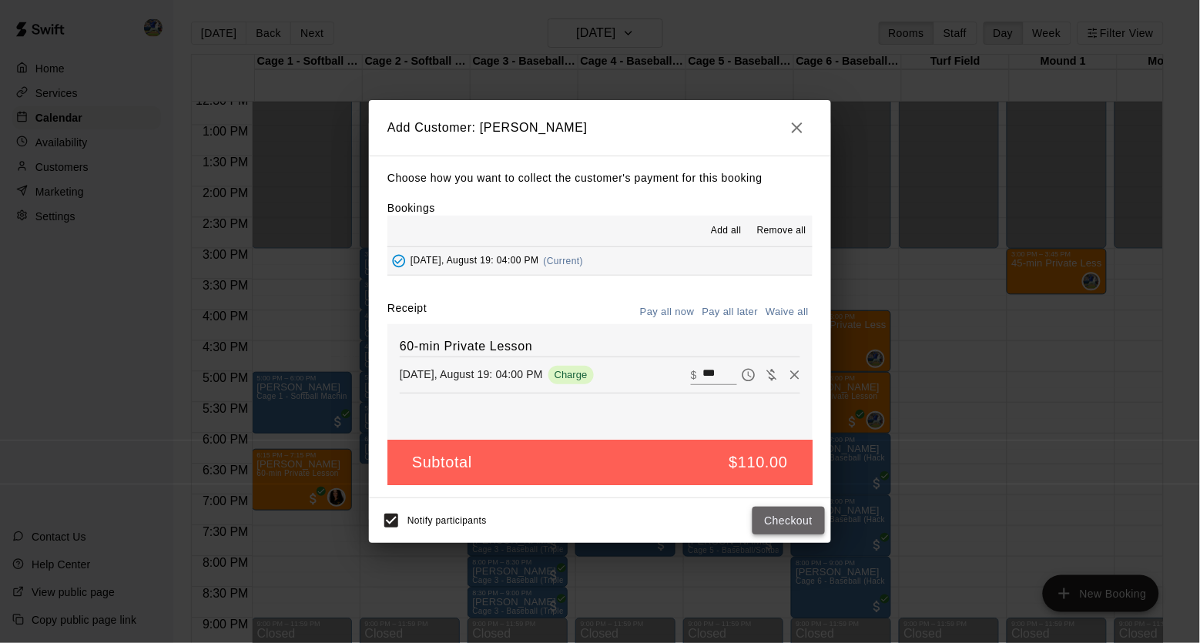
click at [771, 521] on button "Checkout" at bounding box center [789, 521] width 72 height 29
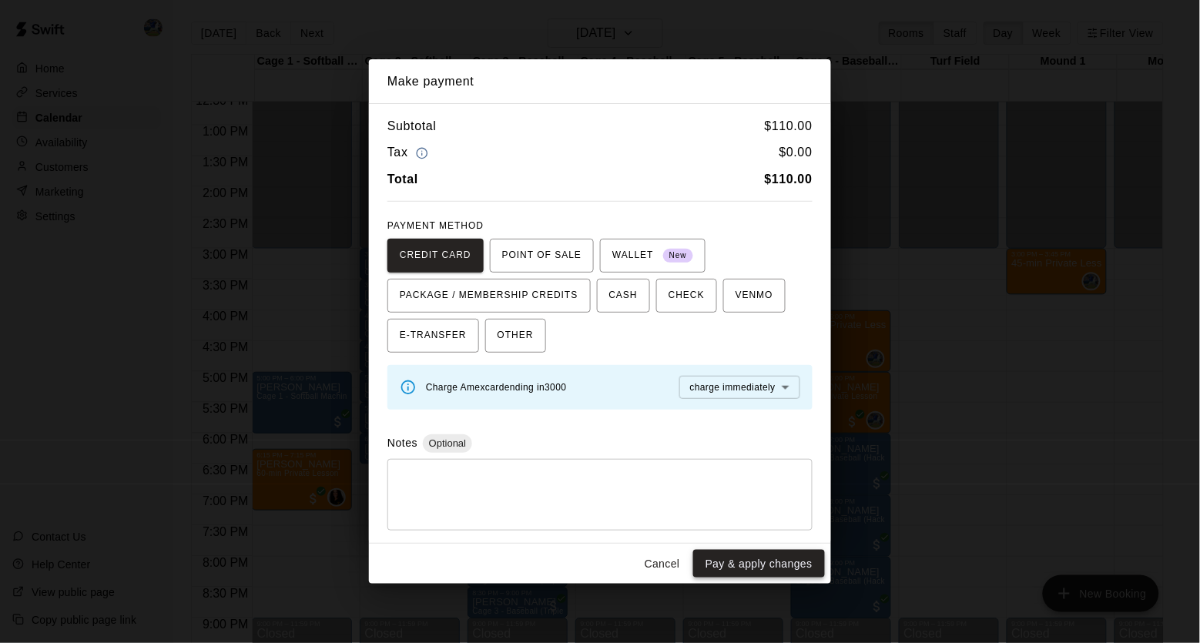
click at [763, 558] on button "Pay & apply changes" at bounding box center [759, 564] width 132 height 29
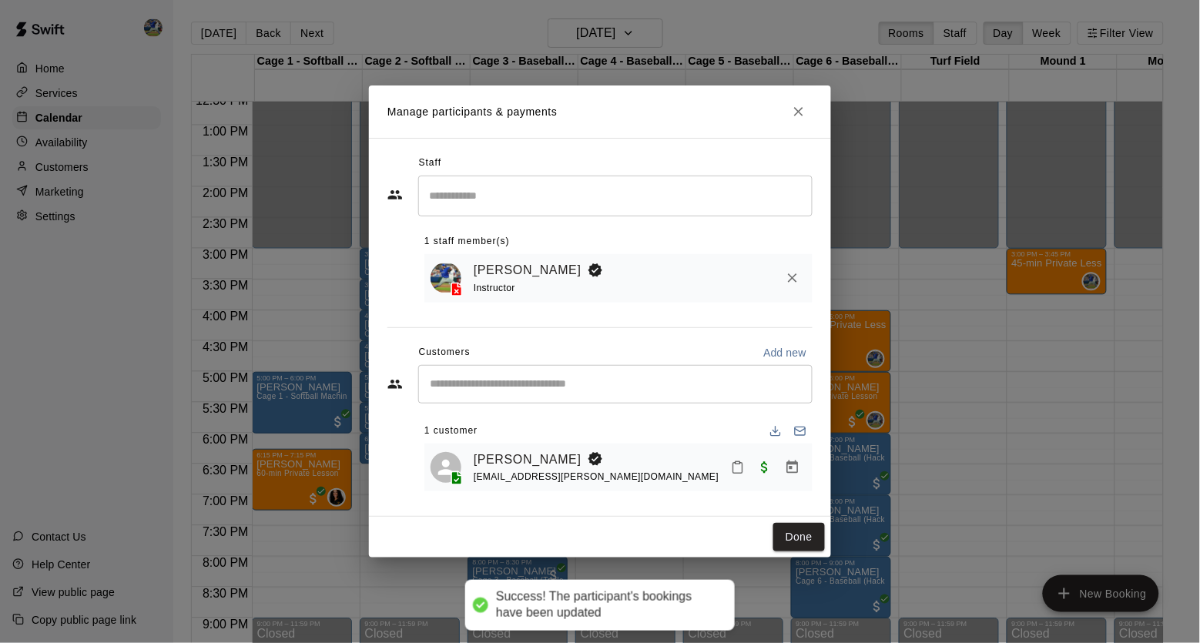
click at [1058, 276] on div "Manage participants & payments Staff ​ 1 staff member(s) [PERSON_NAME] Instruct…" at bounding box center [600, 321] width 1200 height 643
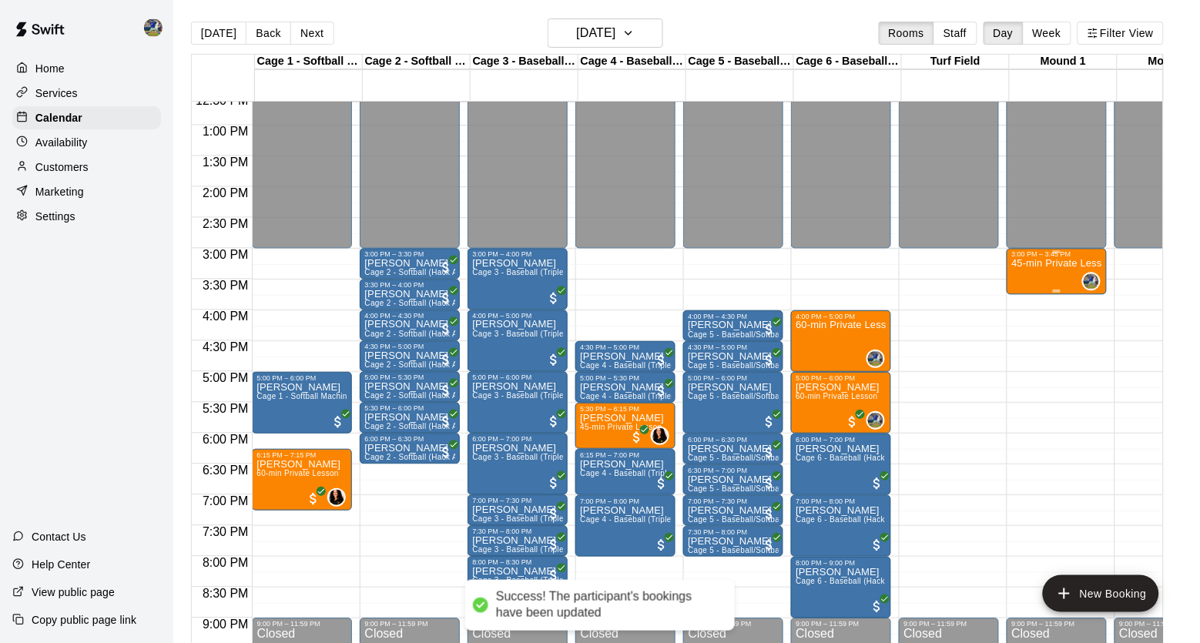
click at [1072, 273] on div "45-min Private Lesson" at bounding box center [1056, 580] width 91 height 643
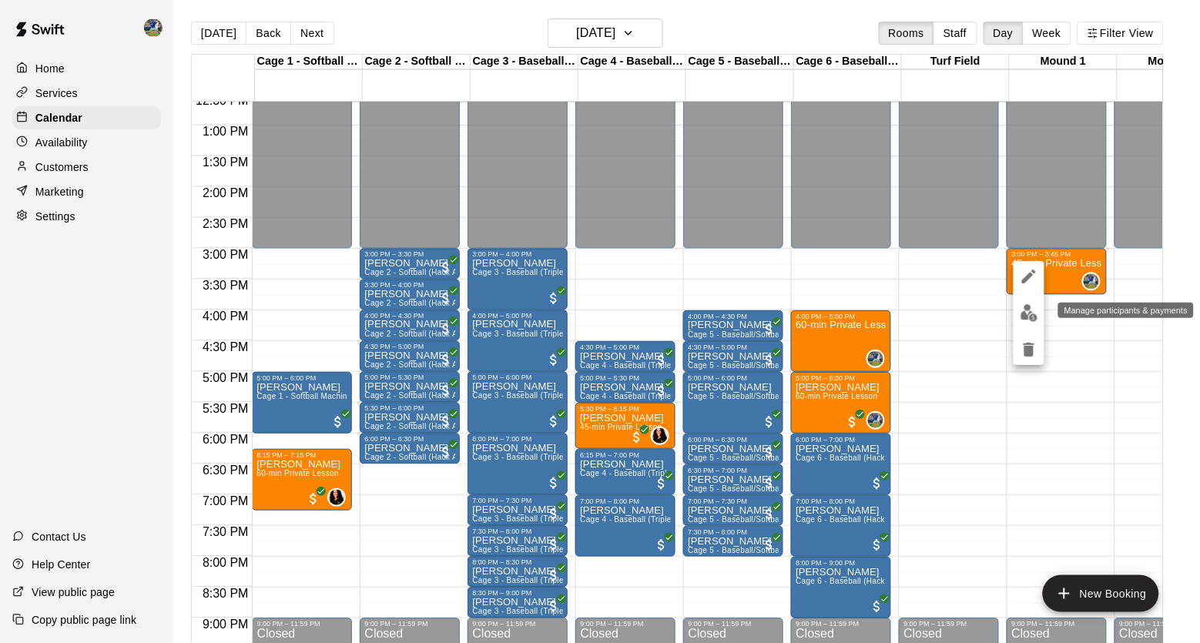
click at [1035, 306] on button "edit" at bounding box center [1029, 313] width 31 height 30
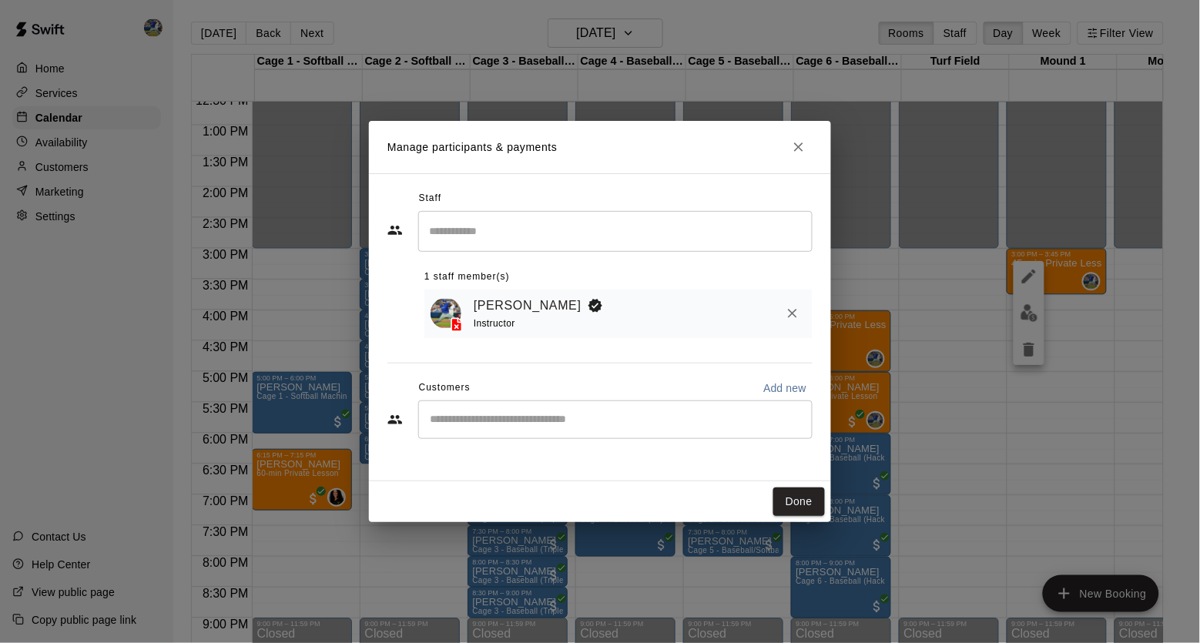
click at [735, 408] on div "​" at bounding box center [615, 420] width 394 height 39
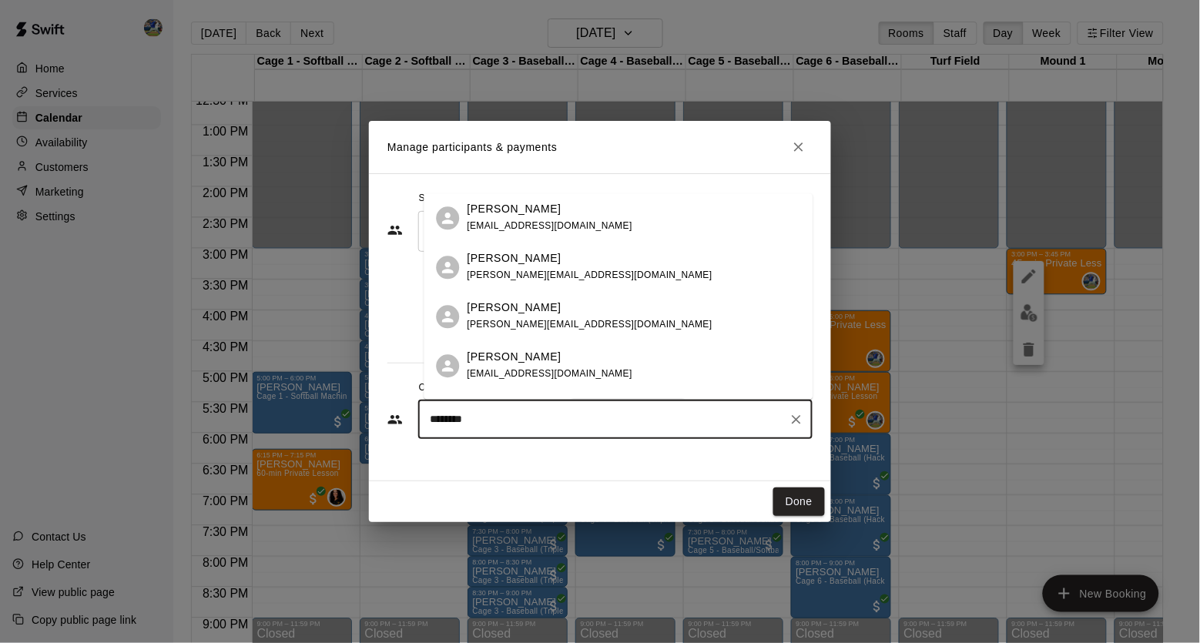
type input "*********"
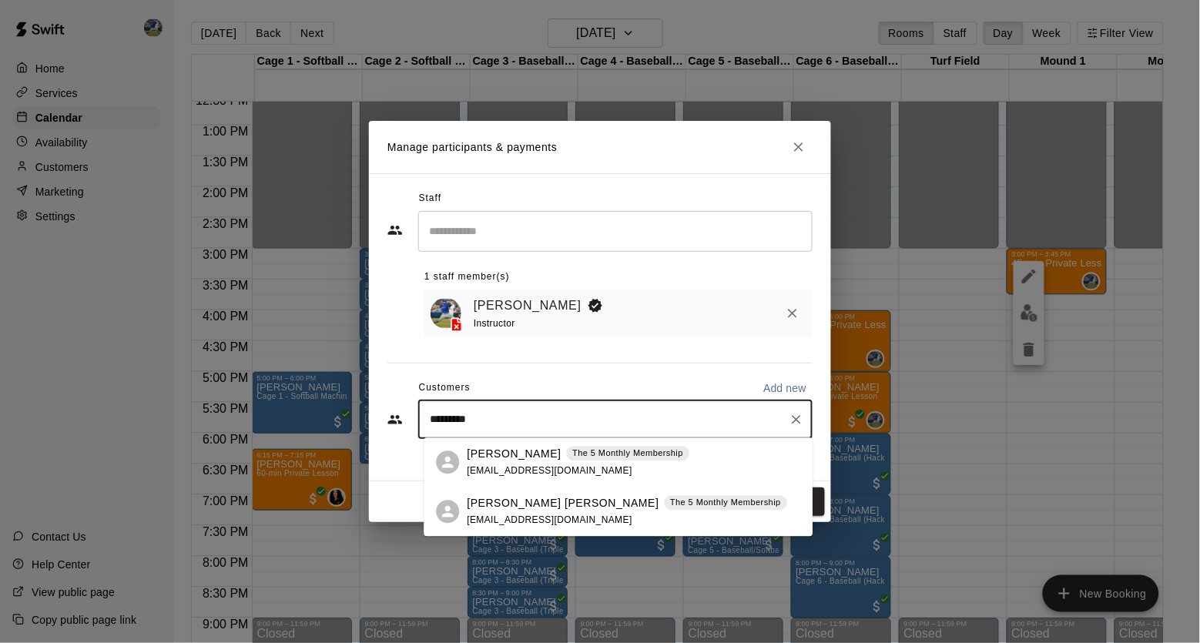
click at [560, 515] on span "[EMAIL_ADDRESS][DOMAIN_NAME]" at bounding box center [551, 520] width 166 height 11
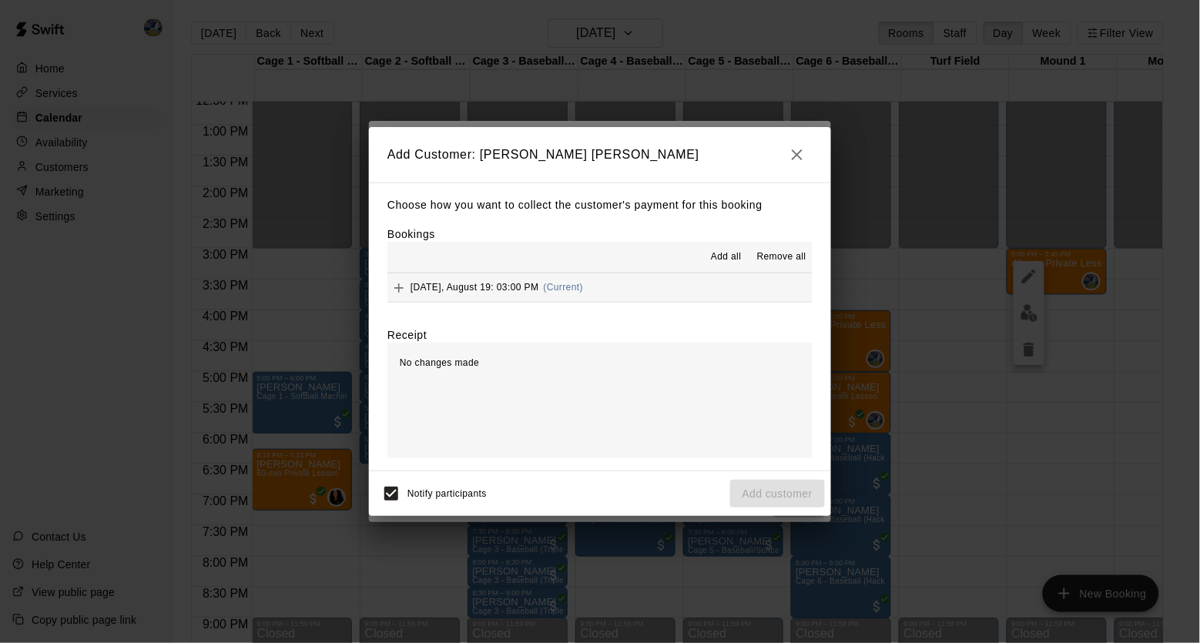
click at [637, 277] on button "[DATE], August 19: 03:00 PM (Current)" at bounding box center [599, 287] width 425 height 29
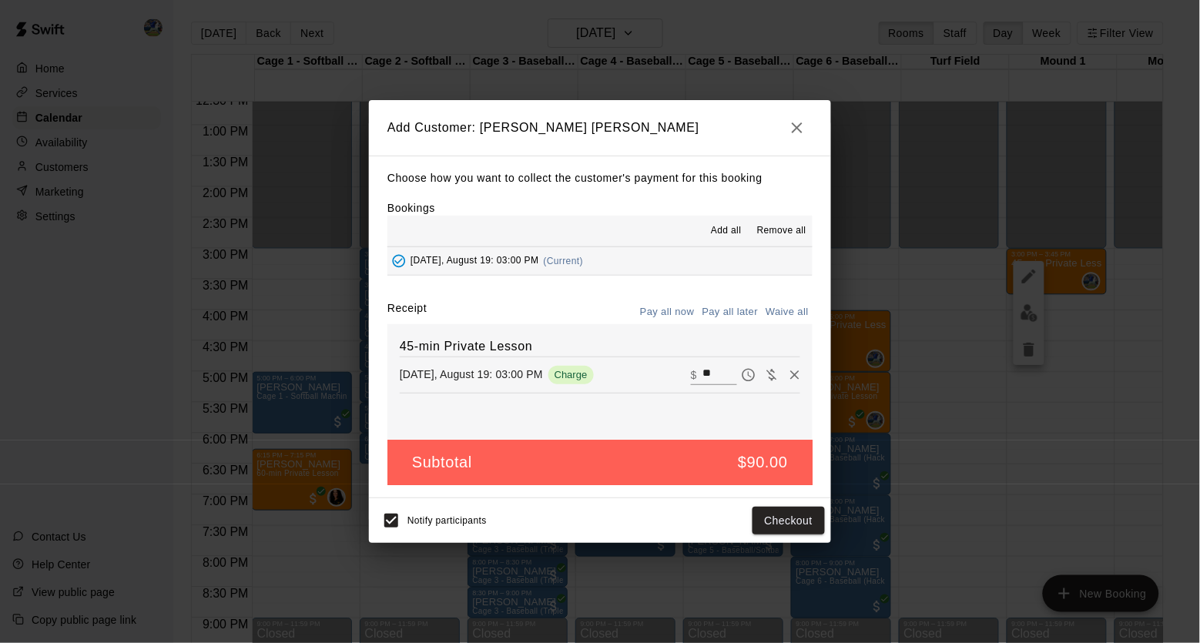
click at [706, 378] on input "**" at bounding box center [720, 375] width 34 height 20
type input "**"
click at [778, 511] on button "Checkout" at bounding box center [789, 521] width 72 height 29
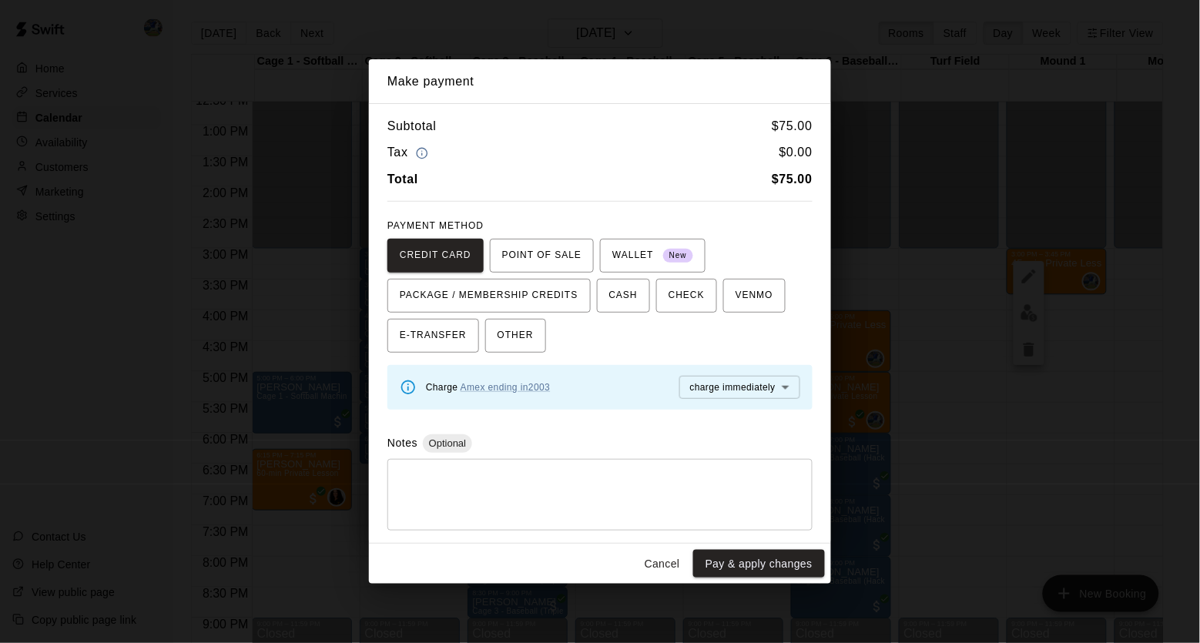
click at [766, 553] on button "Pay & apply changes" at bounding box center [759, 564] width 132 height 29
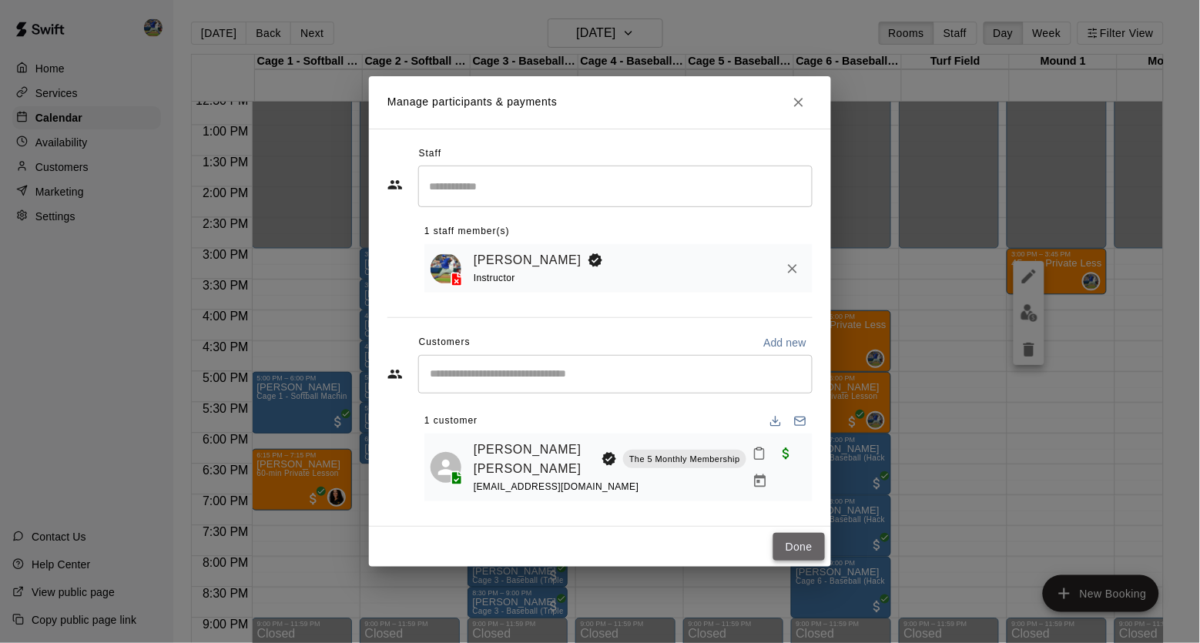
click at [796, 543] on button "Done" at bounding box center [799, 547] width 52 height 29
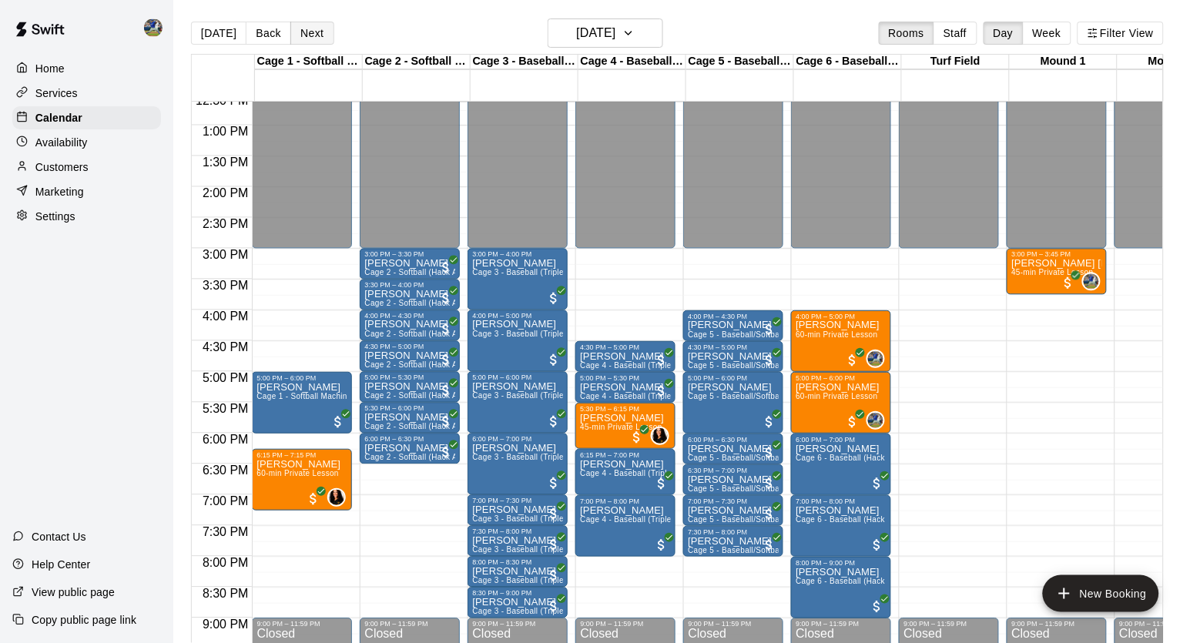
click at [317, 32] on button "Next" at bounding box center [311, 33] width 43 height 23
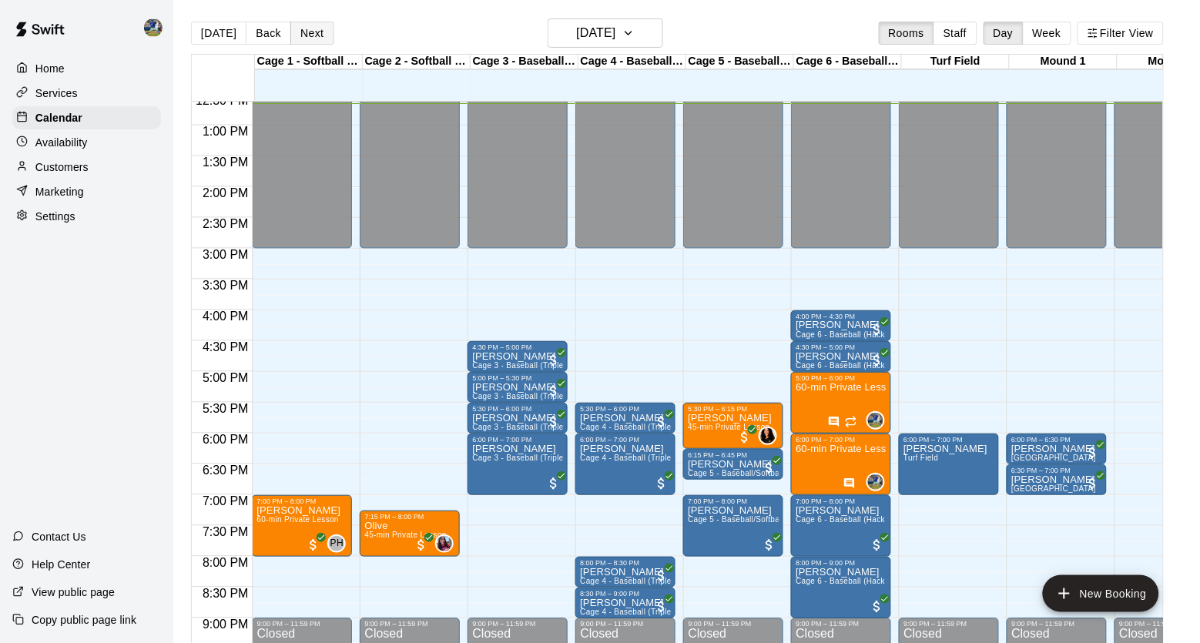
click at [327, 29] on button "Next" at bounding box center [311, 33] width 43 height 23
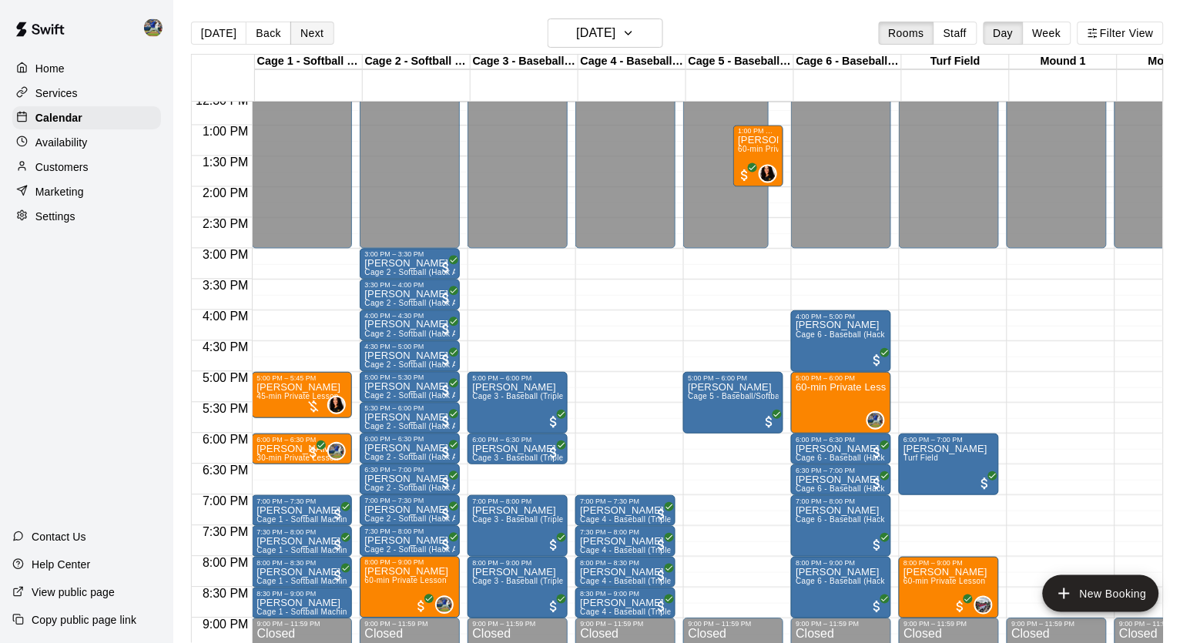
click at [311, 27] on button "Next" at bounding box center [311, 33] width 43 height 23
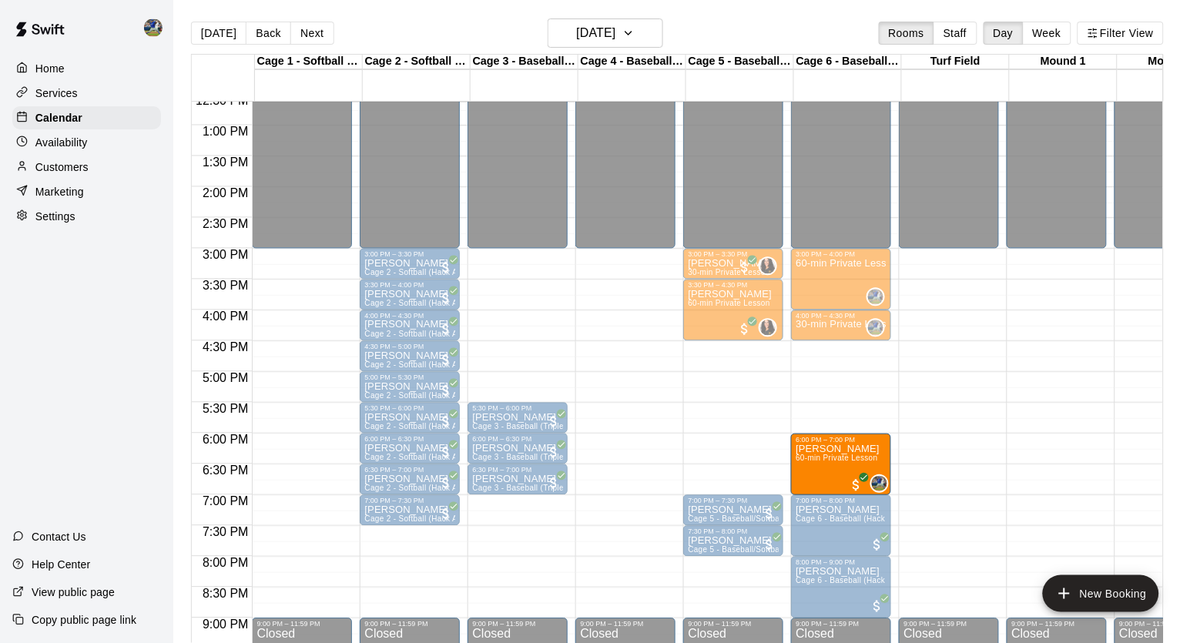
drag, startPoint x: 286, startPoint y: 466, endPoint x: 838, endPoint y: 478, distance: 552.4
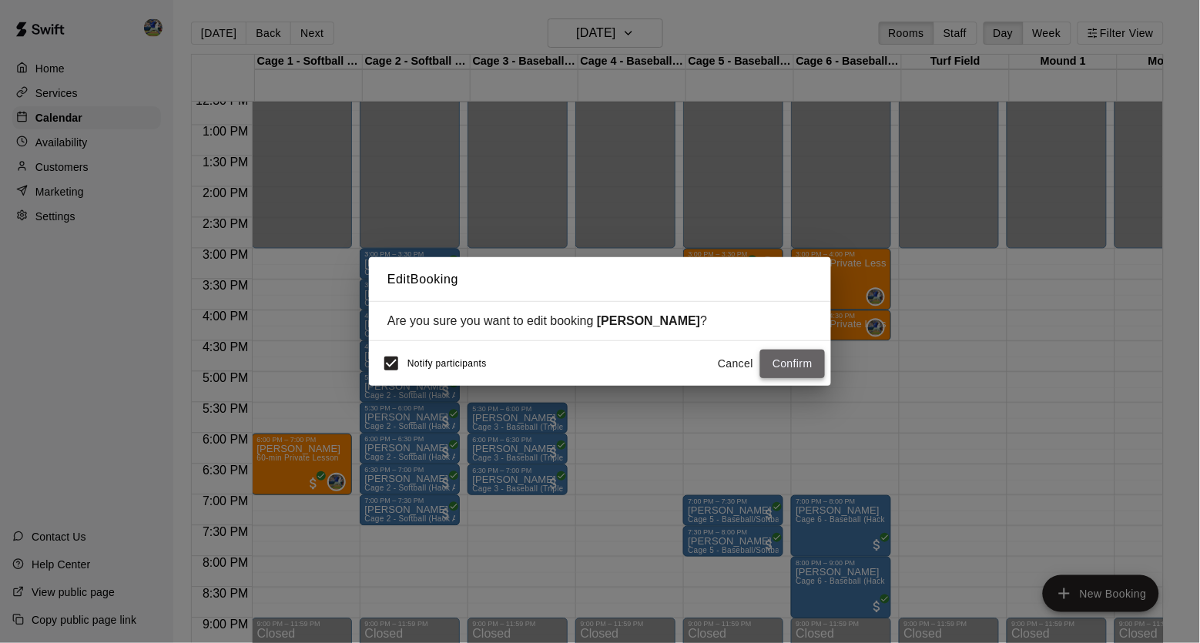
click at [803, 371] on button "Confirm" at bounding box center [792, 364] width 65 height 29
